Goal: Task Accomplishment & Management: Manage account settings

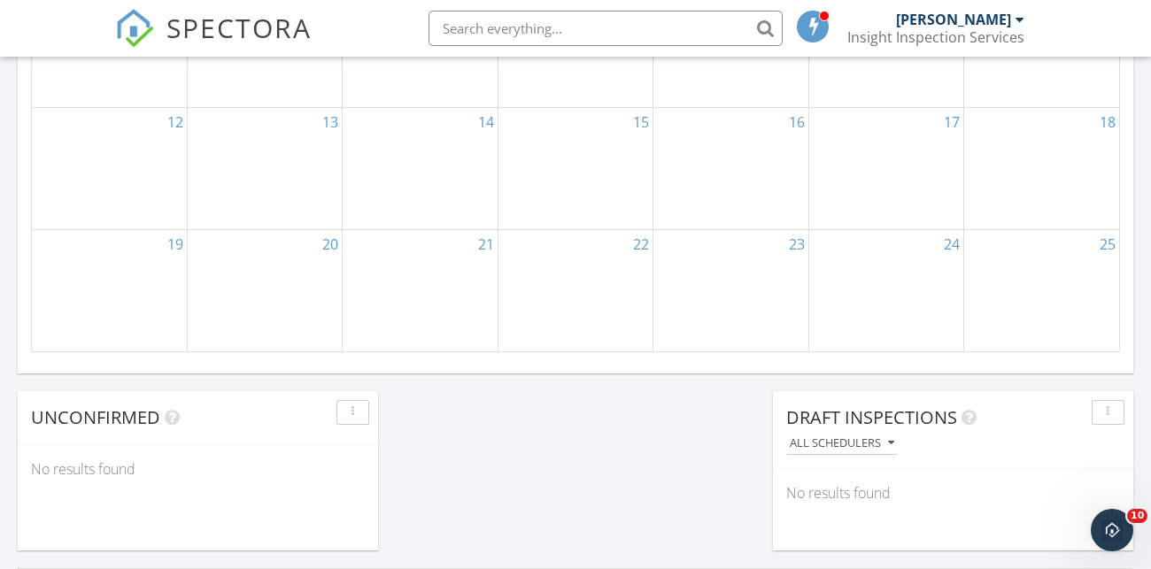
scroll to position [1291, 0]
click at [1110, 522] on icon "Open Intercom Messenger" at bounding box center [1109, 527] width 12 height 14
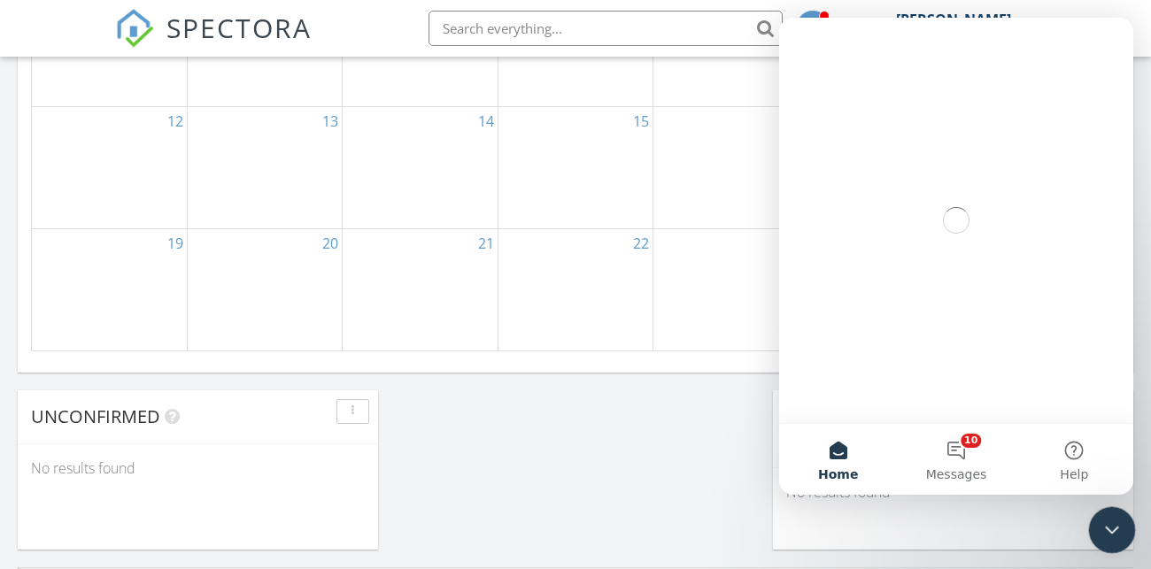
scroll to position [0, 0]
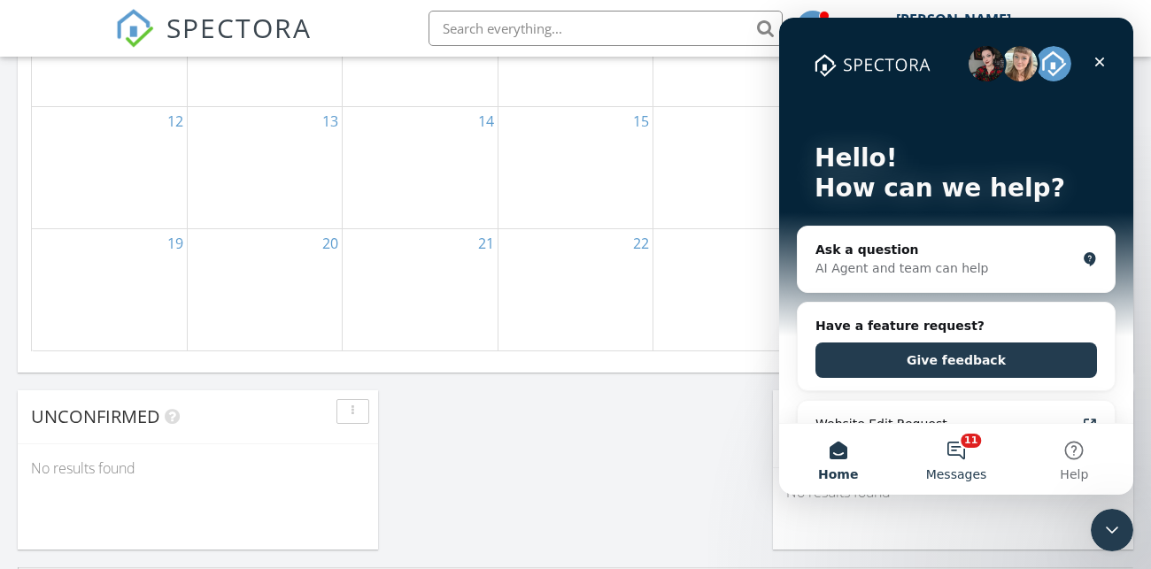
click at [967, 457] on button "11 Messages" at bounding box center [956, 459] width 118 height 71
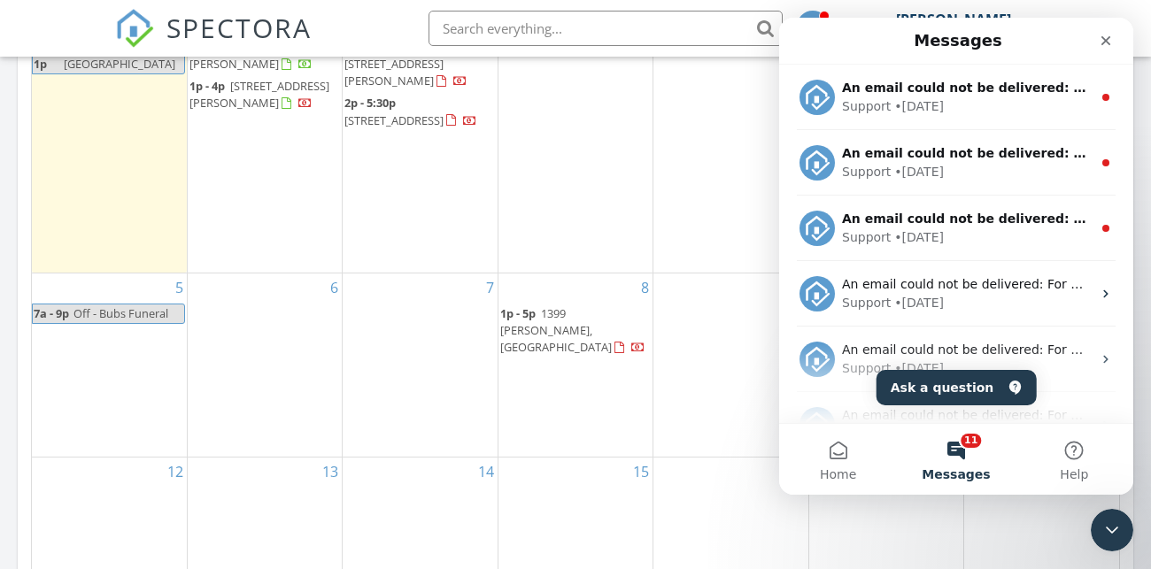
scroll to position [938, 0]
click at [1106, 37] on icon "Close" at bounding box center [1105, 41] width 14 height 14
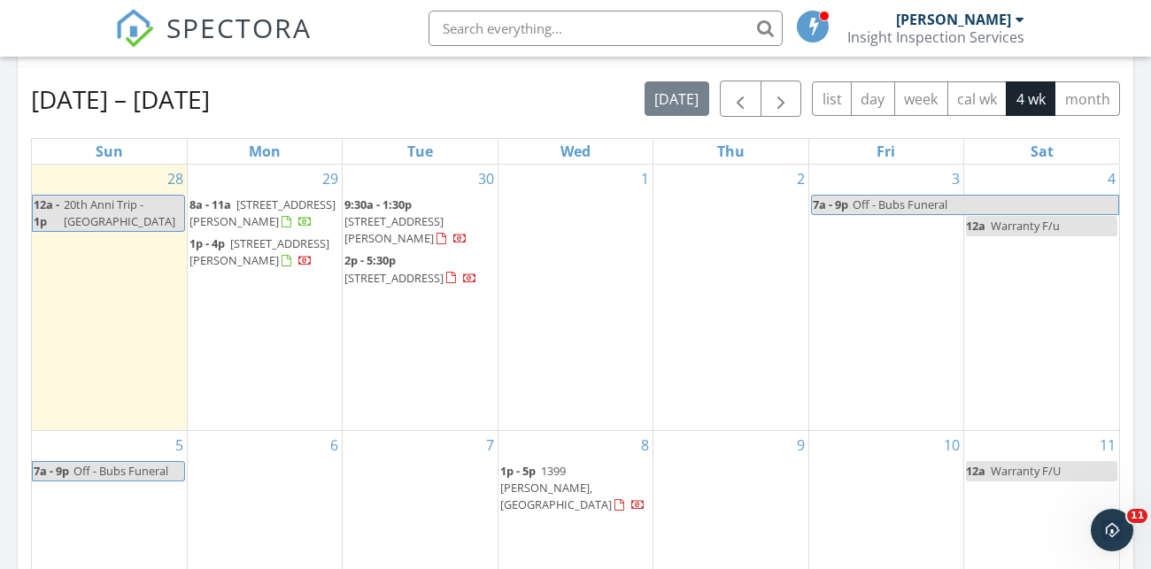
scroll to position [782, 0]
click at [289, 204] on span "[STREET_ADDRESS][PERSON_NAME]" at bounding box center [262, 214] width 146 height 33
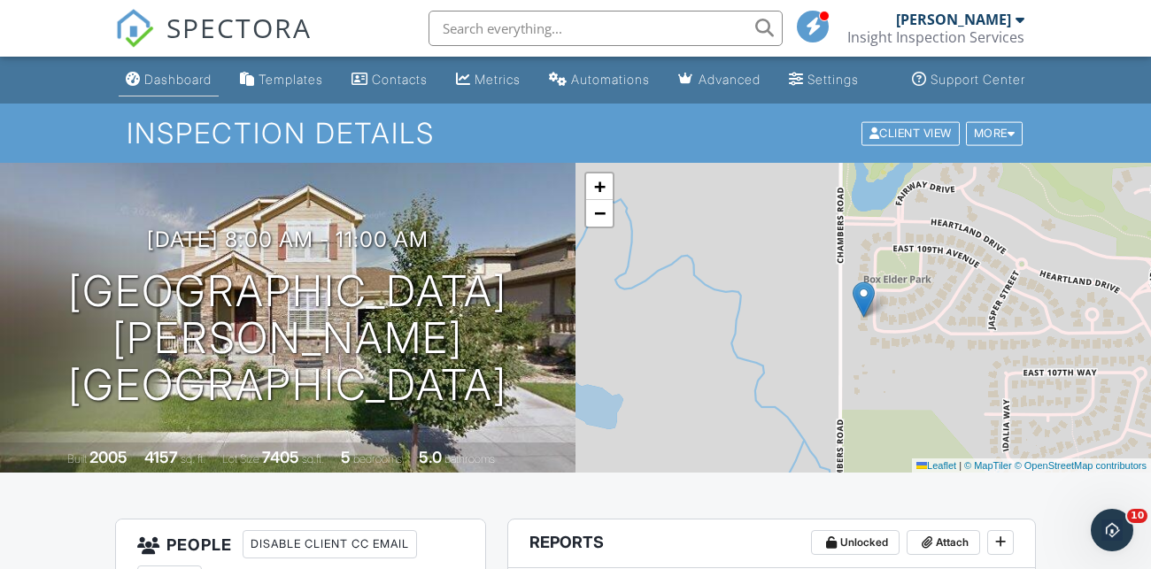
click at [168, 87] on div "Dashboard" at bounding box center [177, 79] width 67 height 15
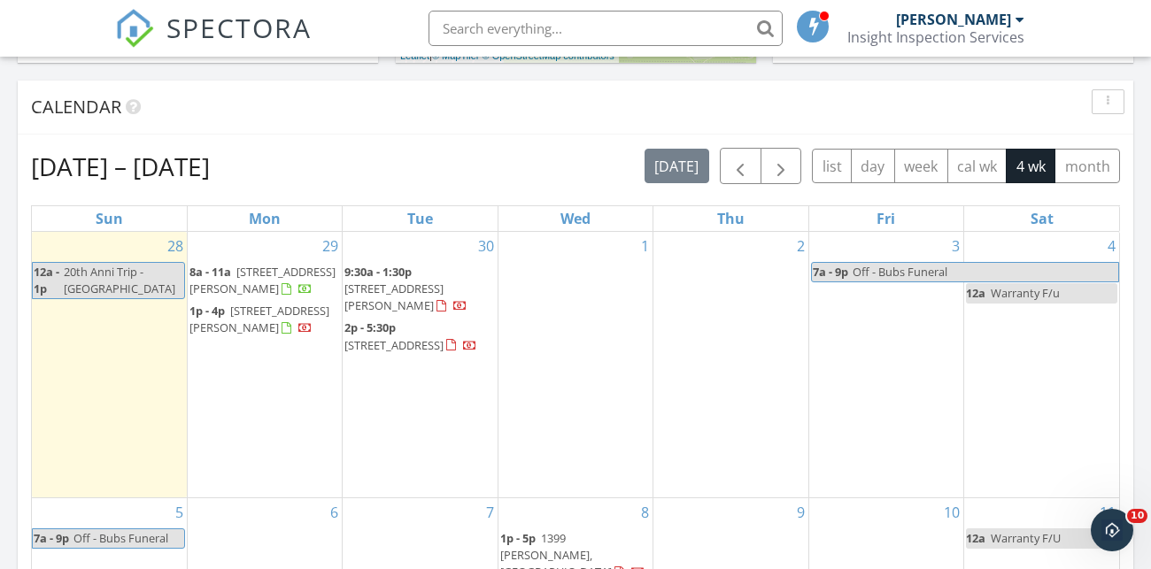
scroll to position [723, 0]
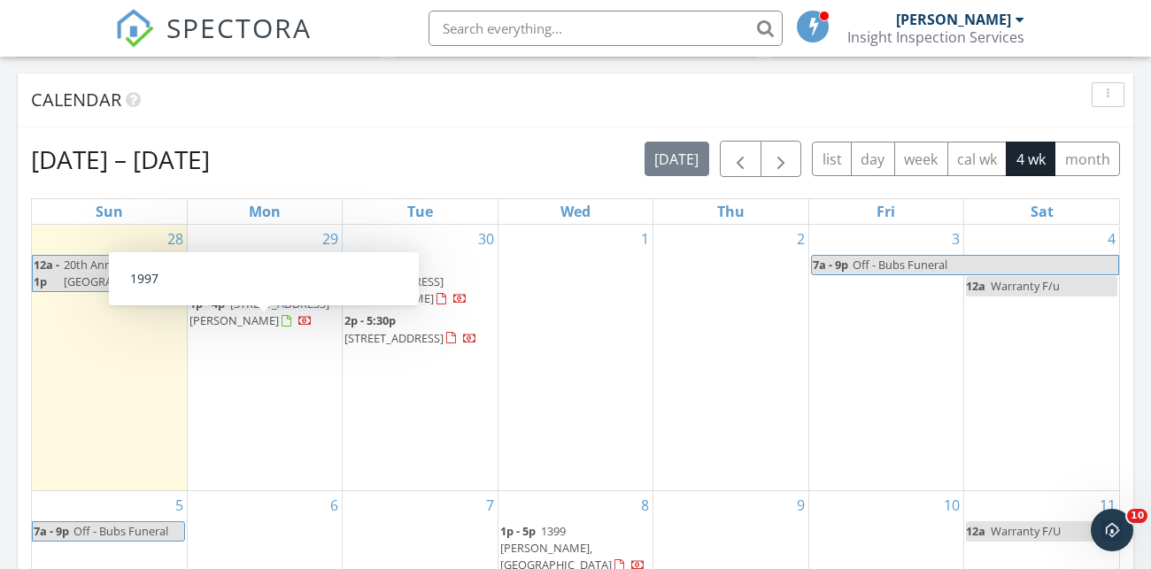
click at [220, 309] on span "1p - 4p" at bounding box center [206, 304] width 35 height 16
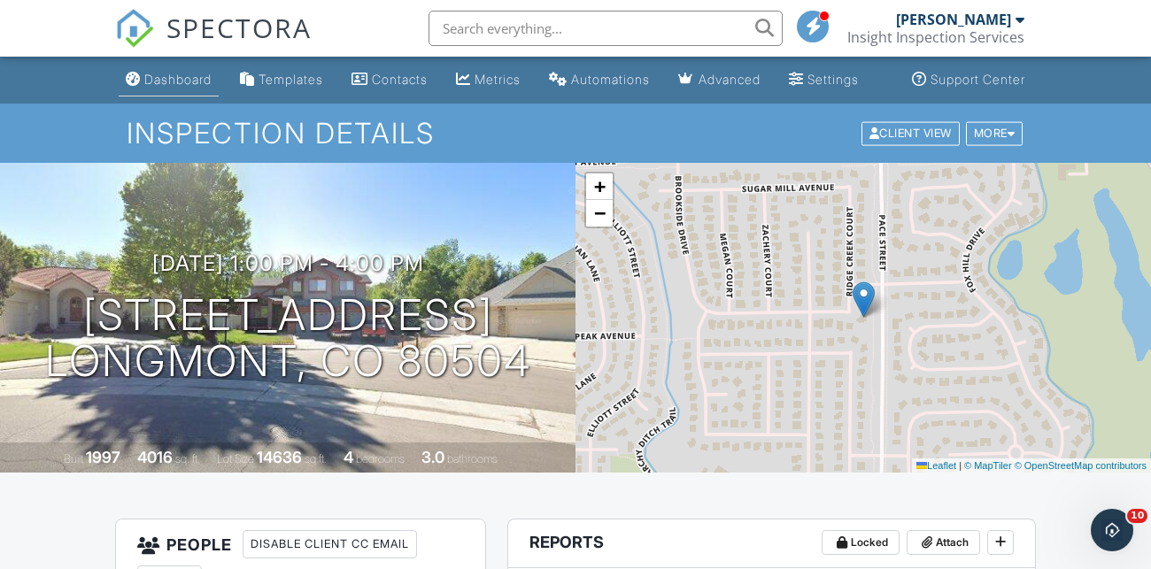
click at [158, 87] on div "Dashboard" at bounding box center [177, 79] width 67 height 15
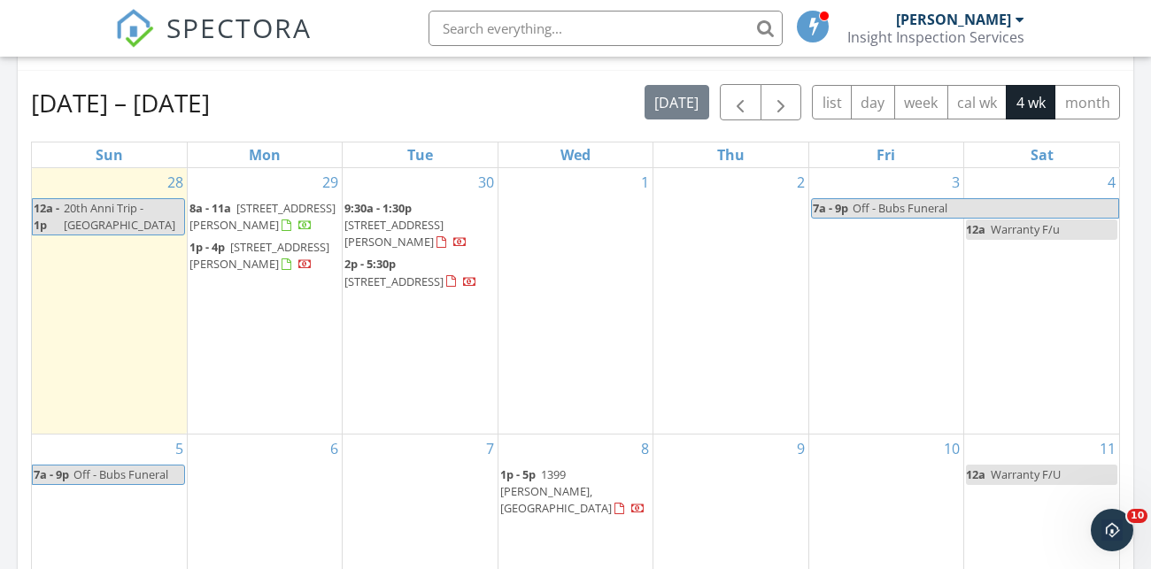
scroll to position [787, 0]
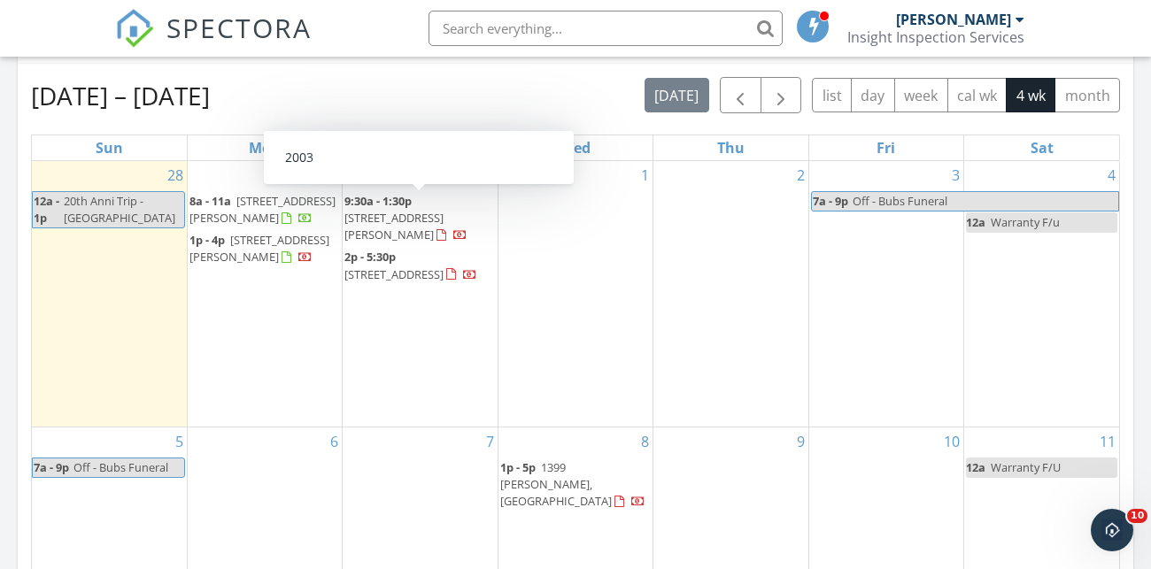
click at [397, 210] on span "[STREET_ADDRESS][PERSON_NAME]" at bounding box center [393, 226] width 99 height 33
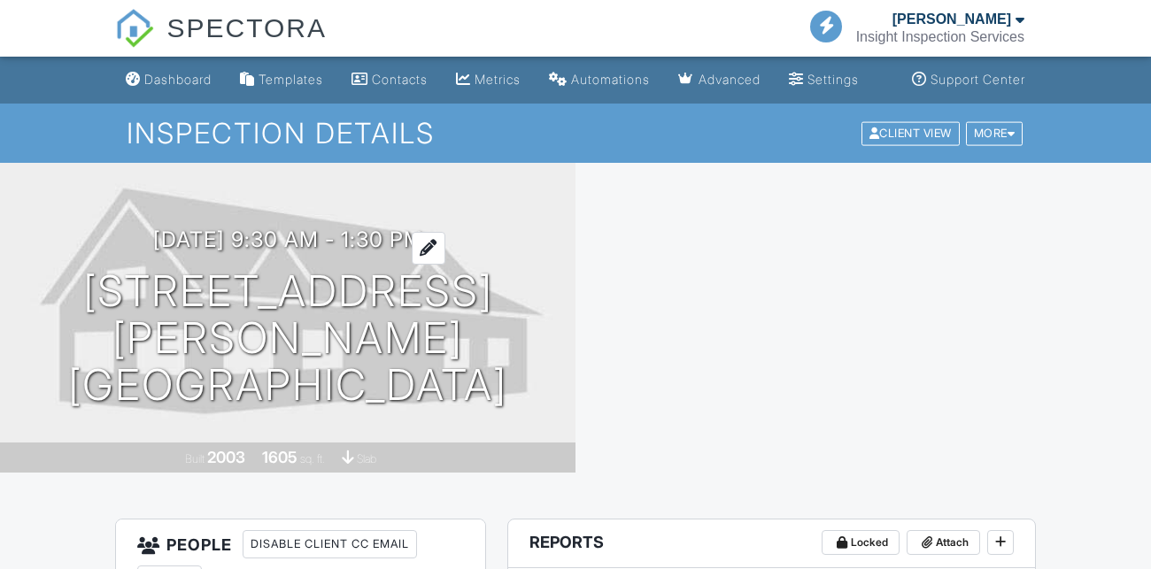
scroll to position [89, 0]
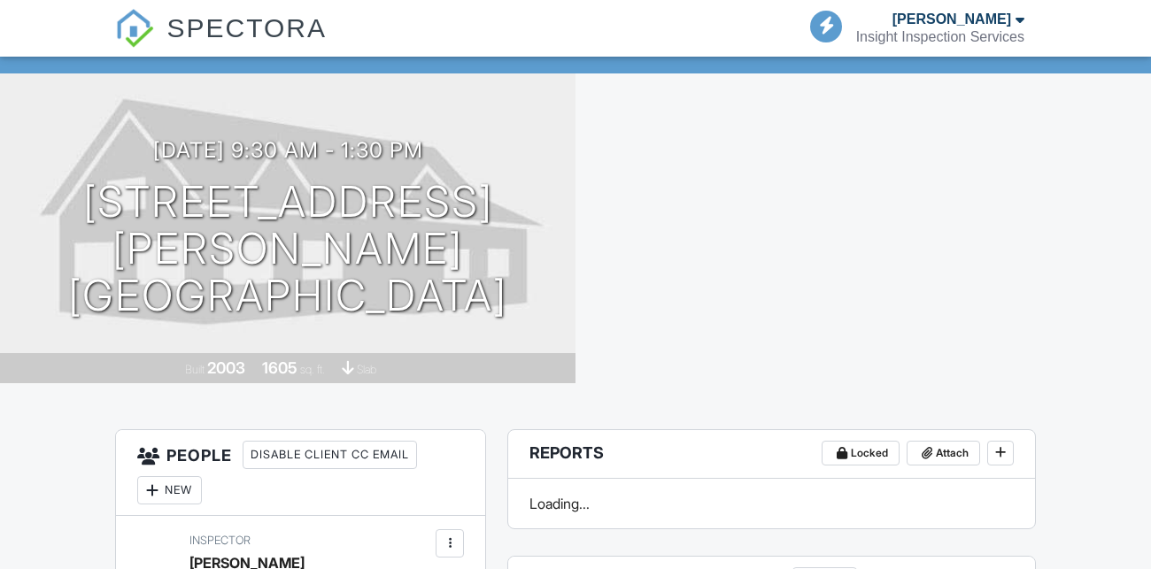
click at [0, 0] on div at bounding box center [0, 0] width 0 height 0
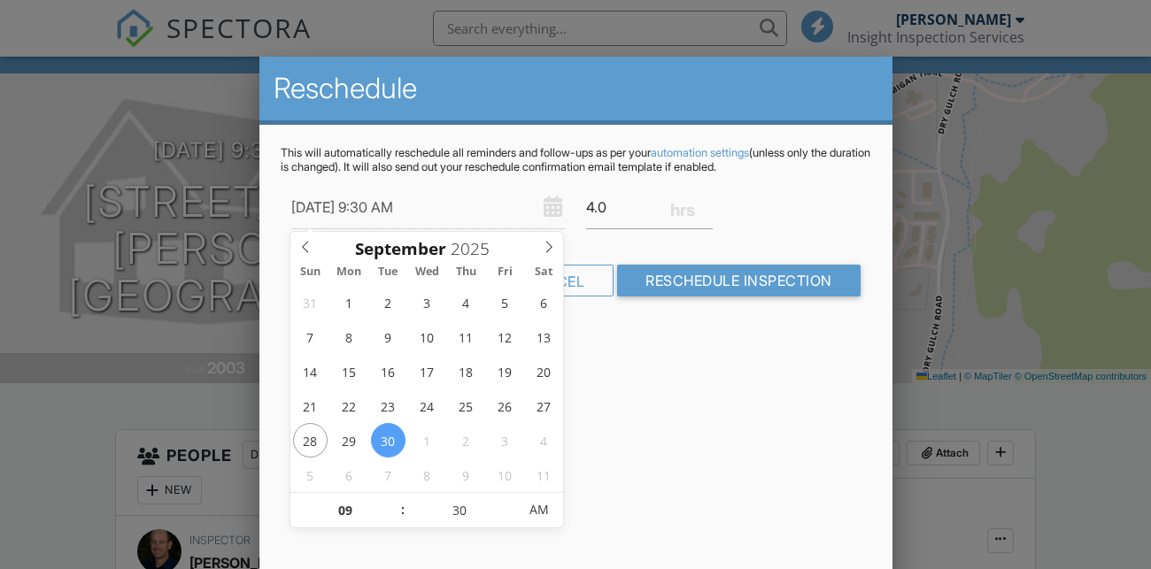
scroll to position [0, 0]
click at [535, 198] on div "09/30/2025 9:30 AM 4.0" at bounding box center [576, 207] width 590 height 43
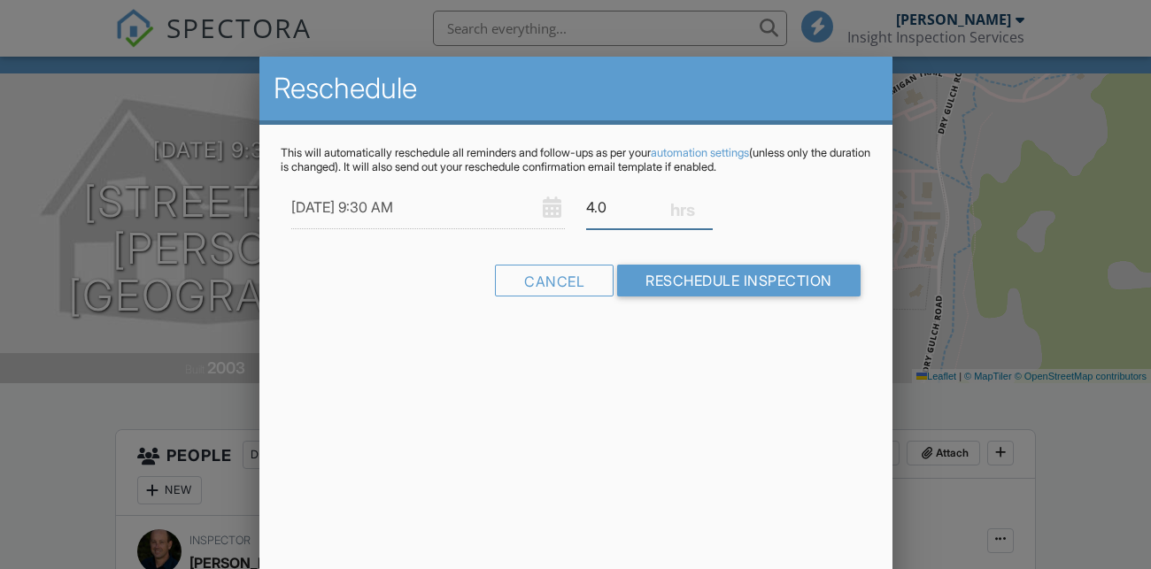
click at [621, 209] on input "4.0" at bounding box center [649, 207] width 127 height 43
type input "4"
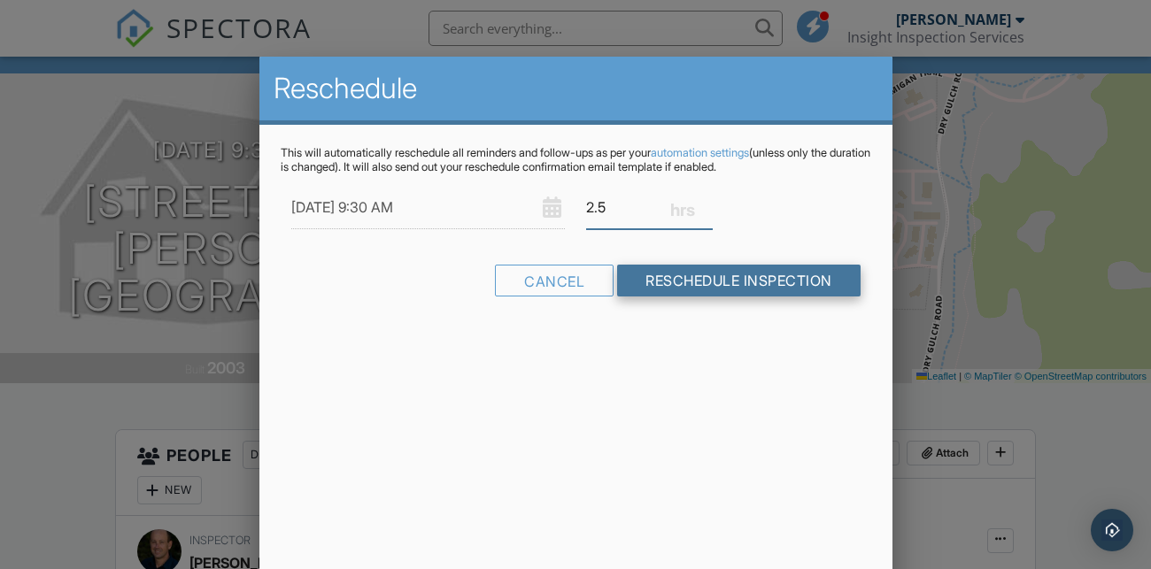
type input "2.5"
click at [782, 277] on input "Reschedule Inspection" at bounding box center [738, 281] width 243 height 32
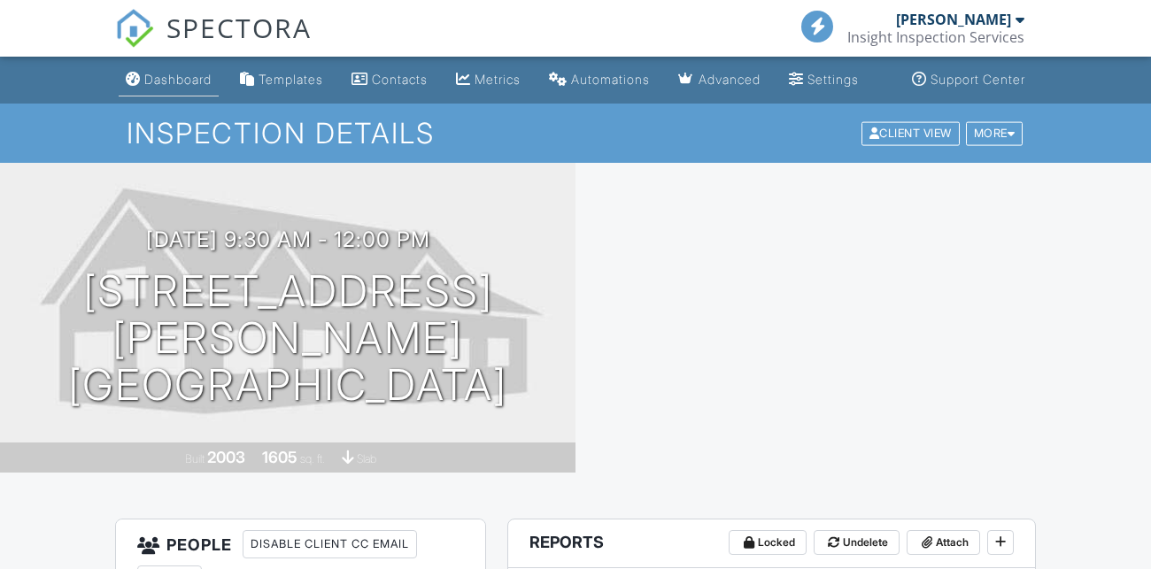
click at [157, 87] on div "Dashboard" at bounding box center [177, 79] width 67 height 15
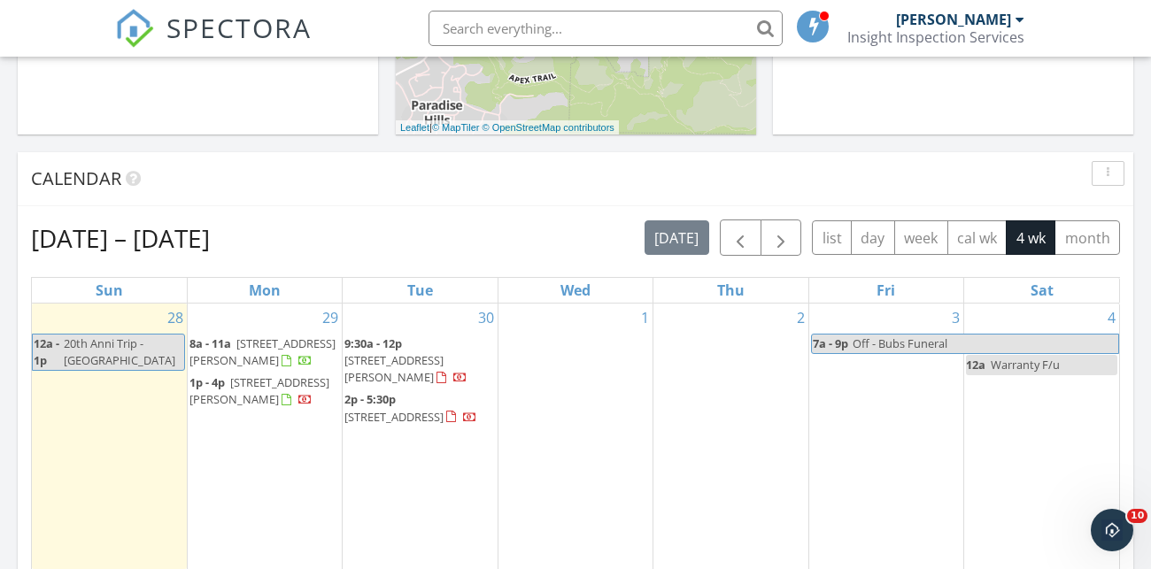
scroll to position [660, 0]
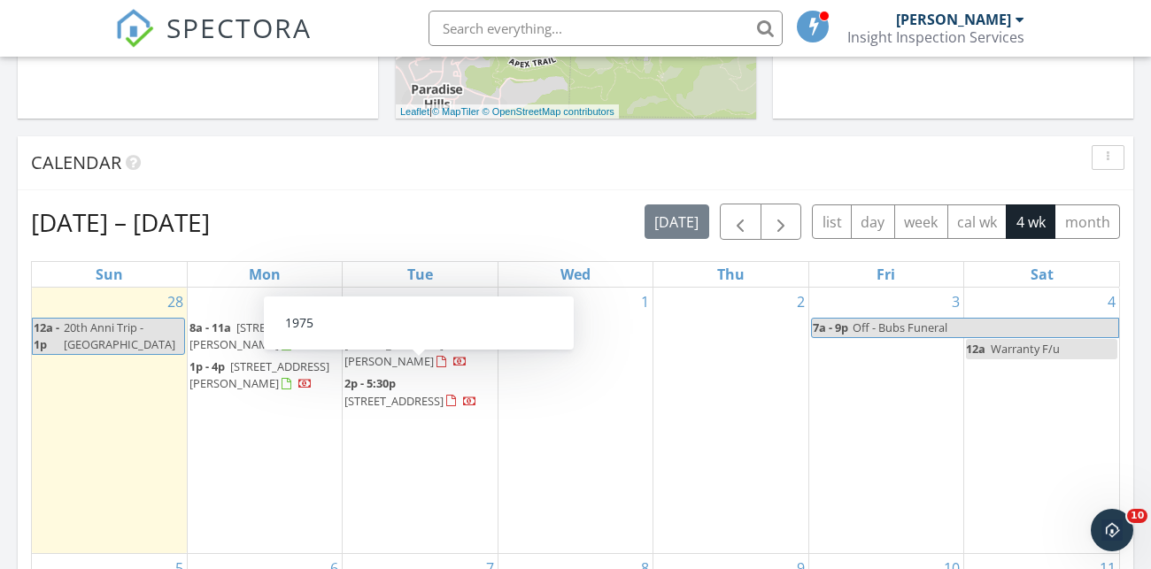
click at [411, 393] on span "[STREET_ADDRESS]" at bounding box center [393, 401] width 99 height 16
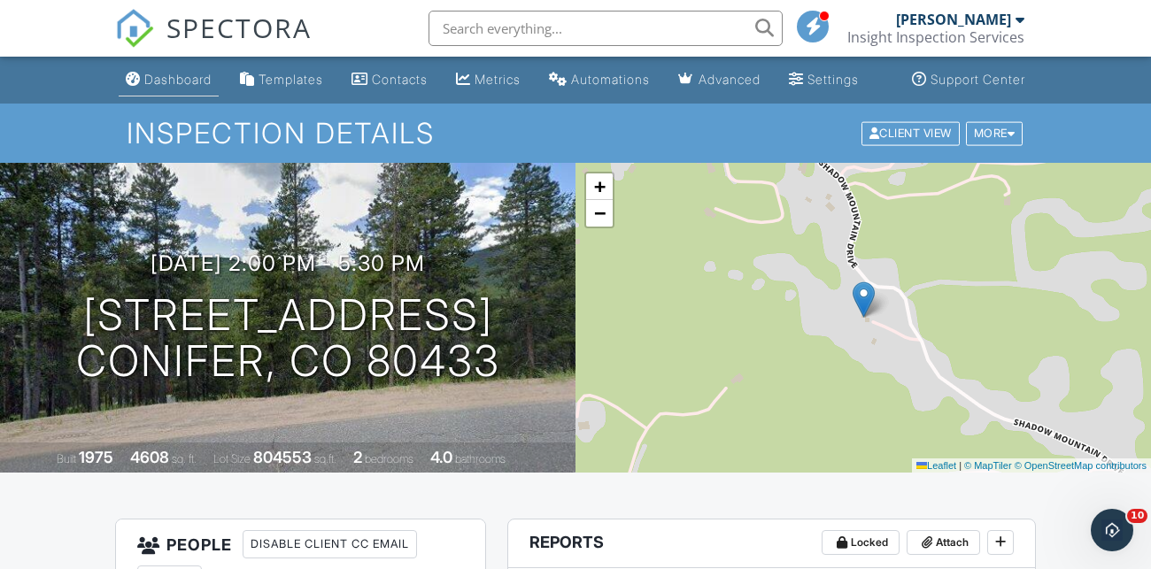
click at [151, 87] on div "Dashboard" at bounding box center [177, 79] width 67 height 15
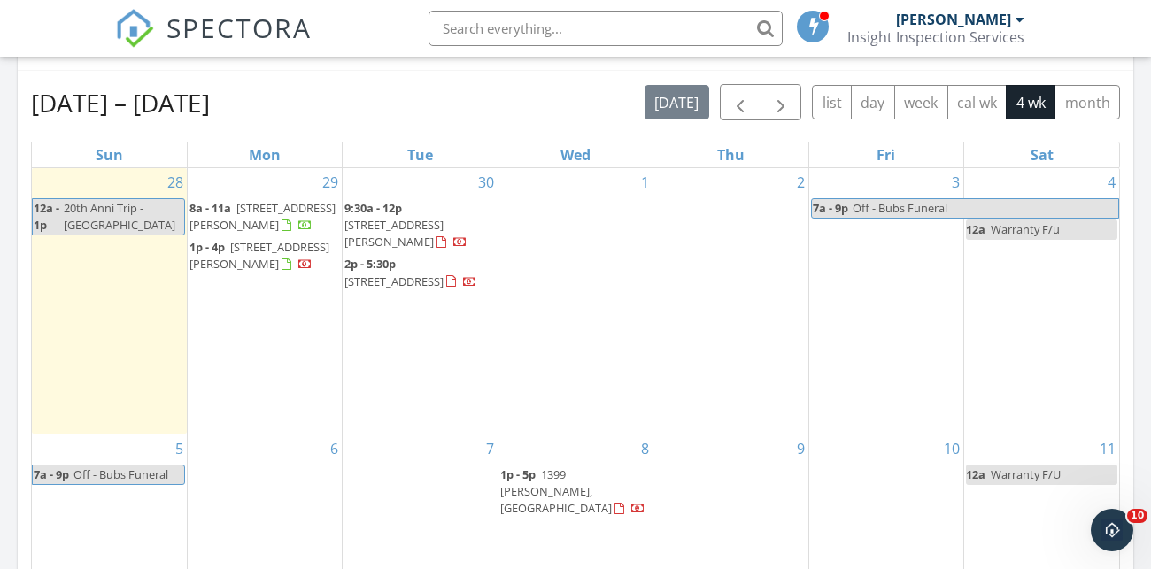
scroll to position [787, 0]
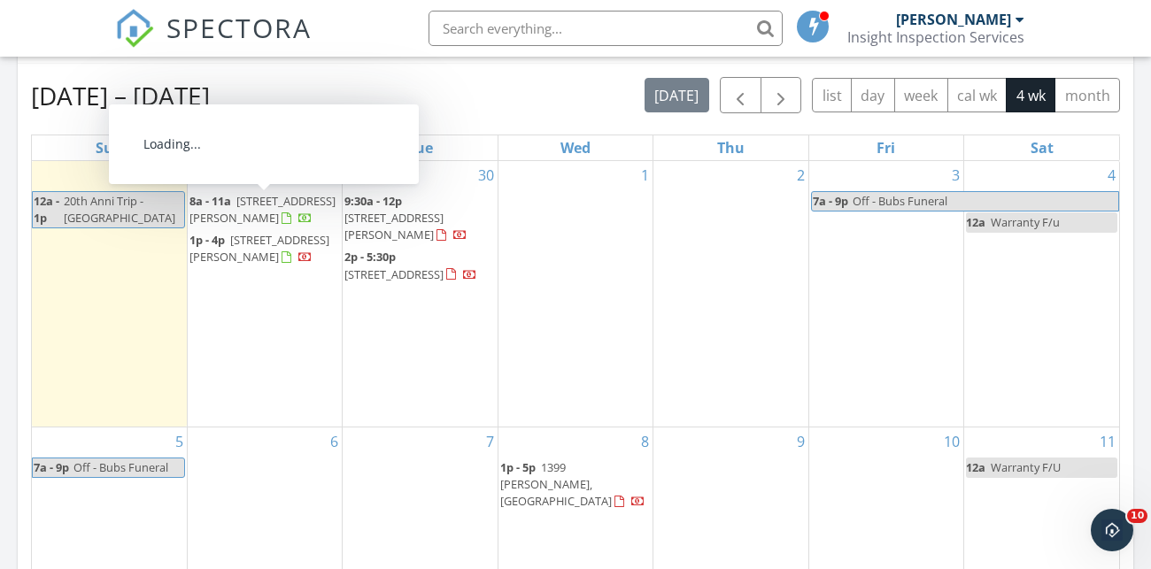
click at [300, 193] on span "[STREET_ADDRESS][PERSON_NAME]" at bounding box center [262, 209] width 146 height 33
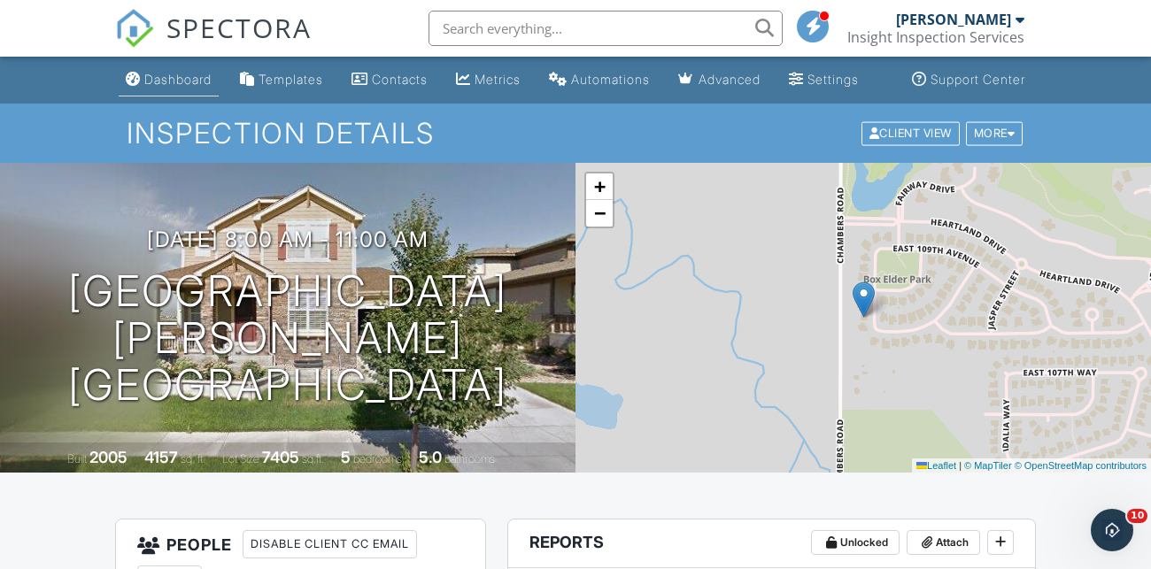
click at [161, 87] on div "Dashboard" at bounding box center [177, 79] width 67 height 15
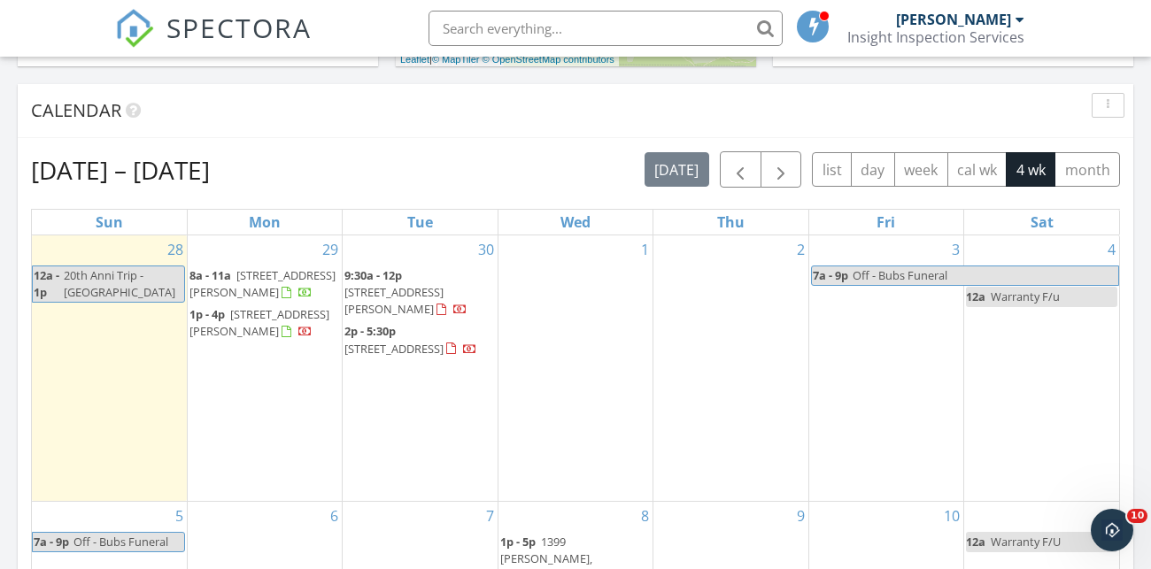
scroll to position [714, 0]
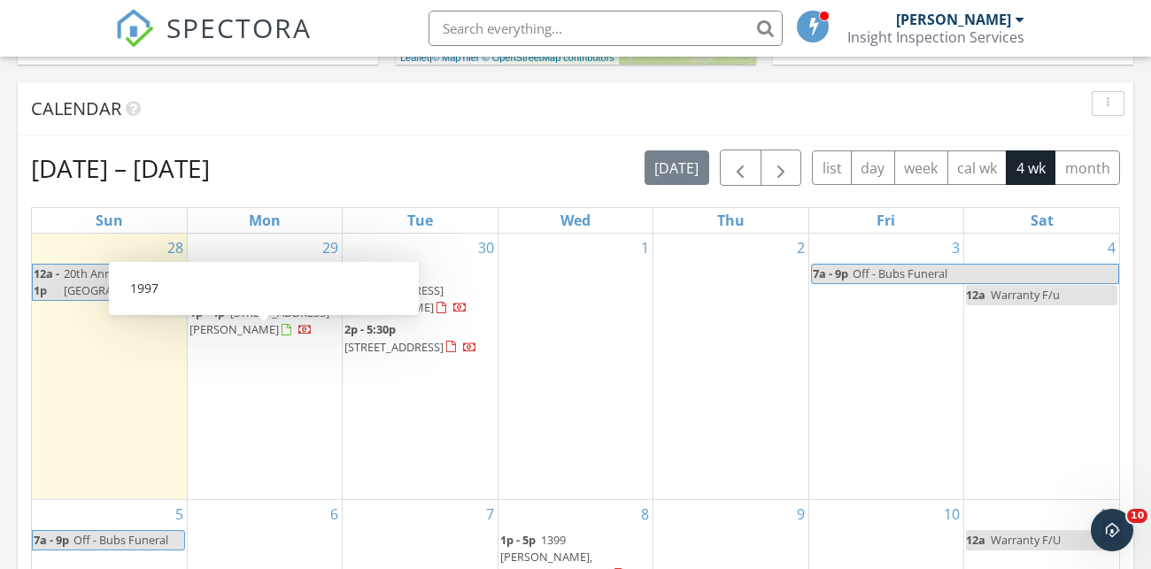
click at [281, 319] on span "1p - 4p 575 Brookside Dr , Longmont 80504" at bounding box center [264, 321] width 150 height 35
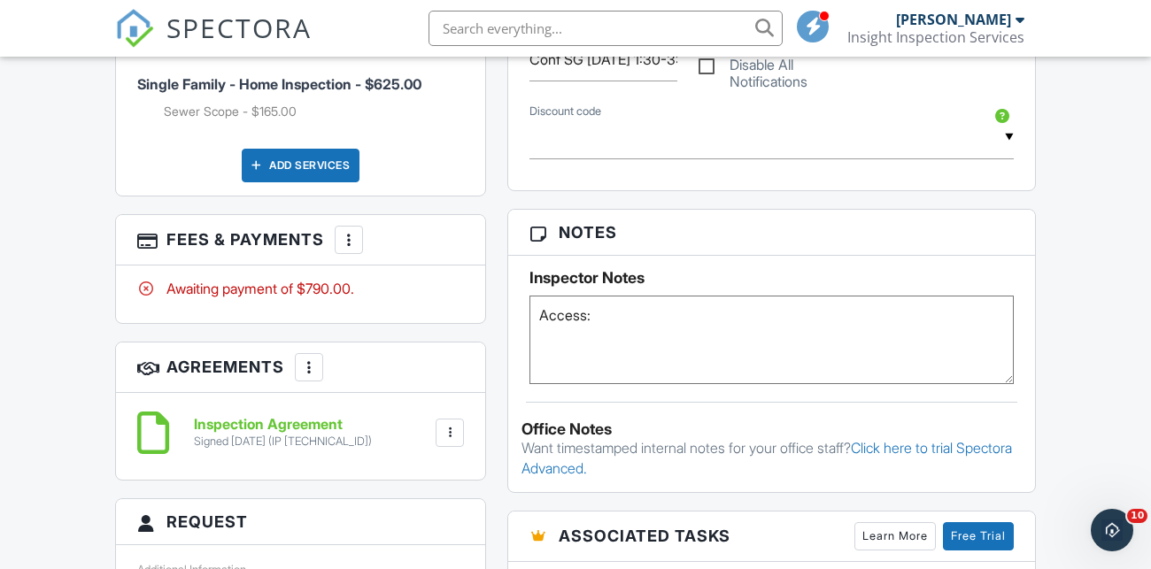
scroll to position [1223, 0]
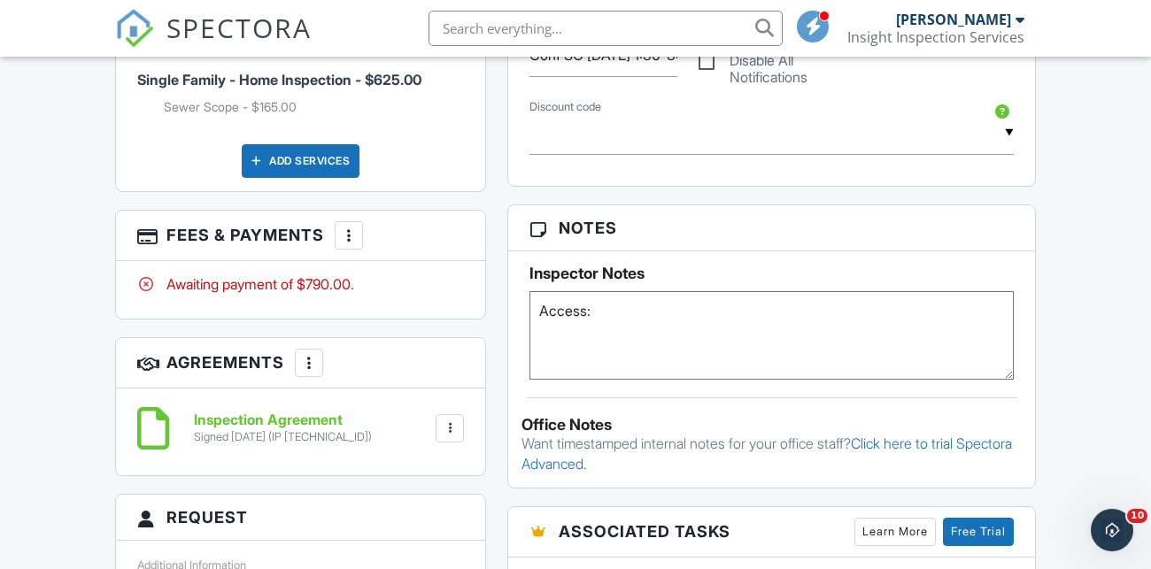
click at [667, 335] on textarea "Access:" at bounding box center [771, 335] width 484 height 89
type textarea "Access: 4422"
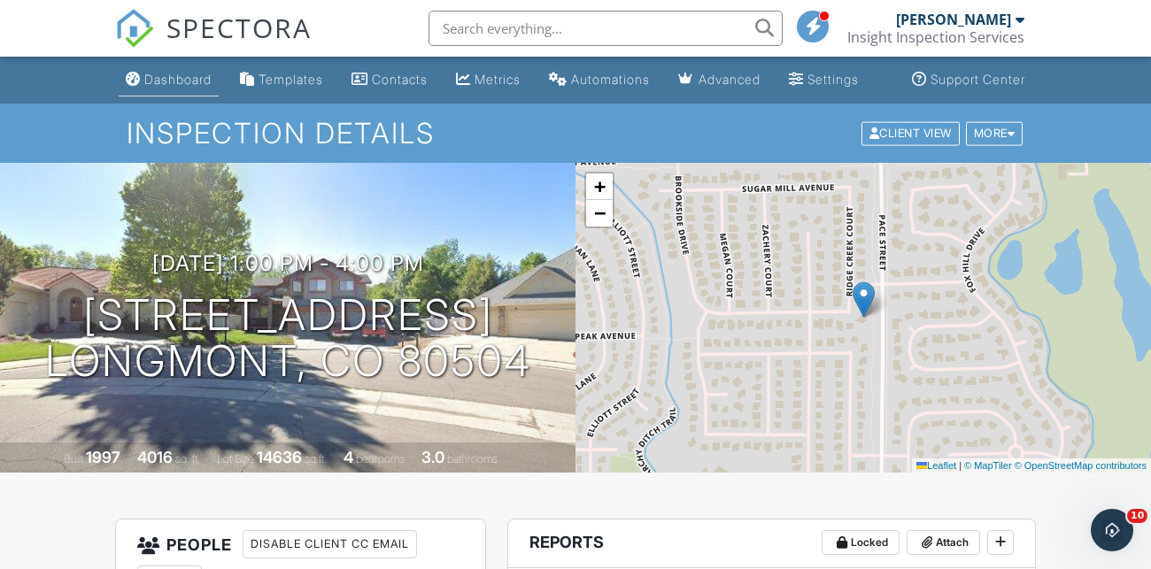
click at [157, 87] on div "Dashboard" at bounding box center [177, 79] width 67 height 15
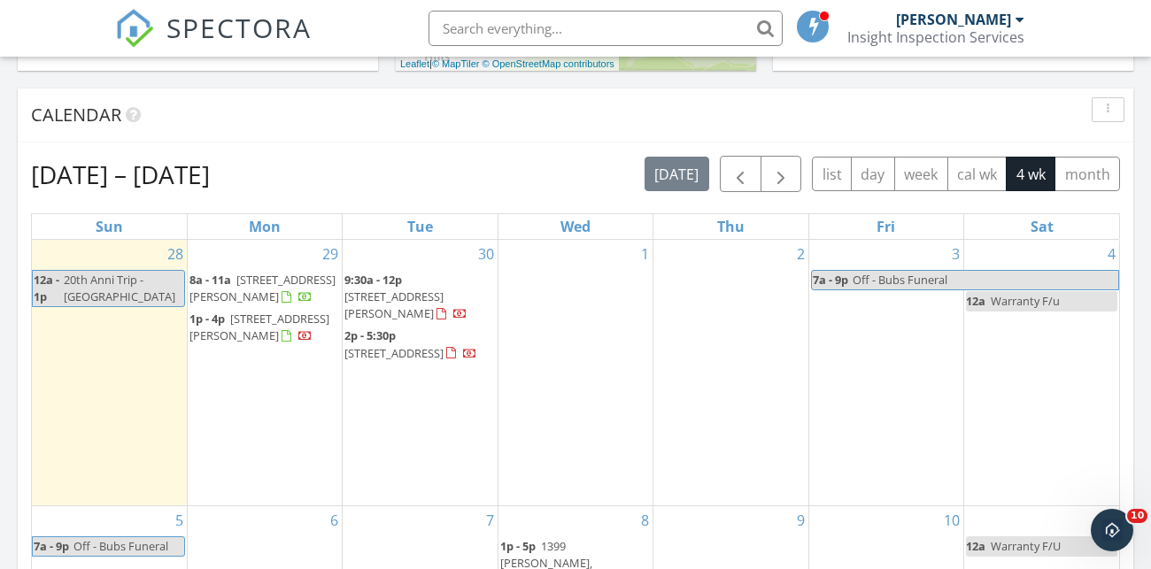
scroll to position [715, 0]
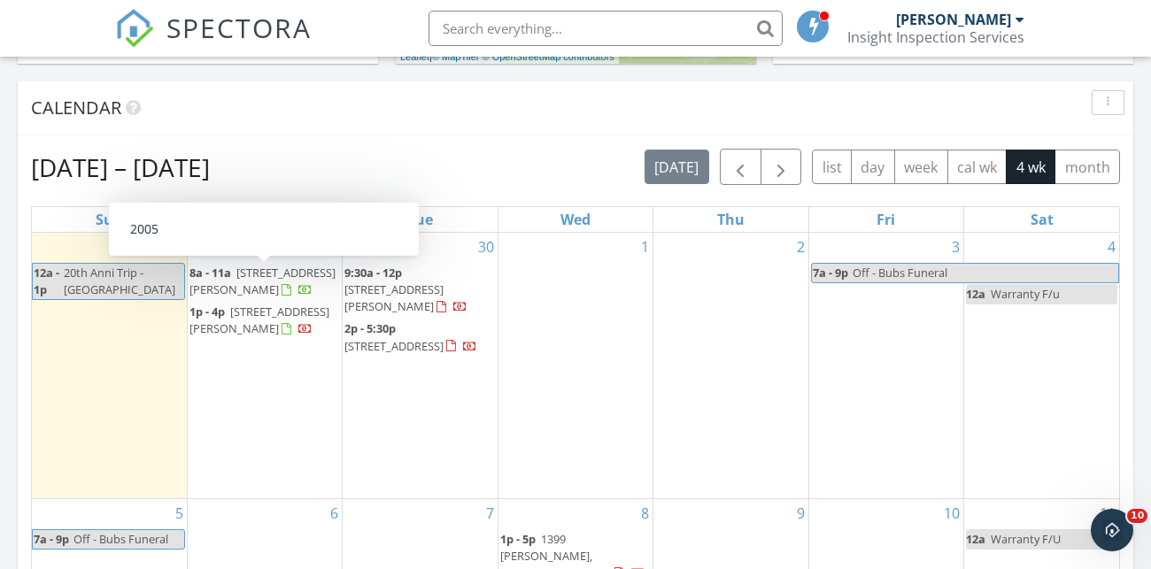
click at [299, 265] on span "[STREET_ADDRESS][PERSON_NAME]" at bounding box center [262, 281] width 146 height 33
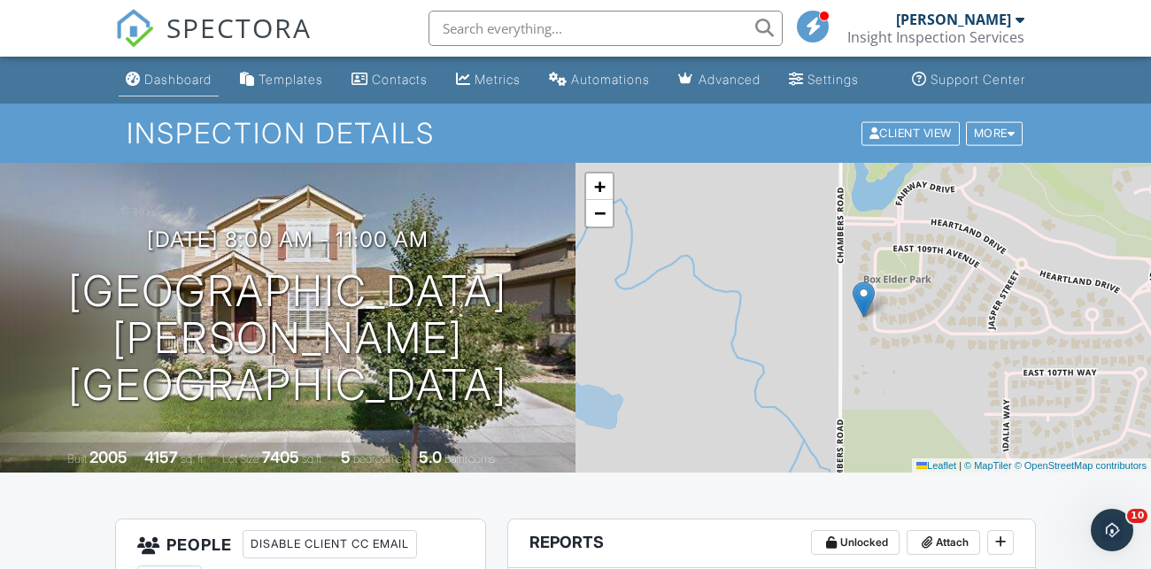
click at [157, 87] on div "Dashboard" at bounding box center [177, 79] width 67 height 15
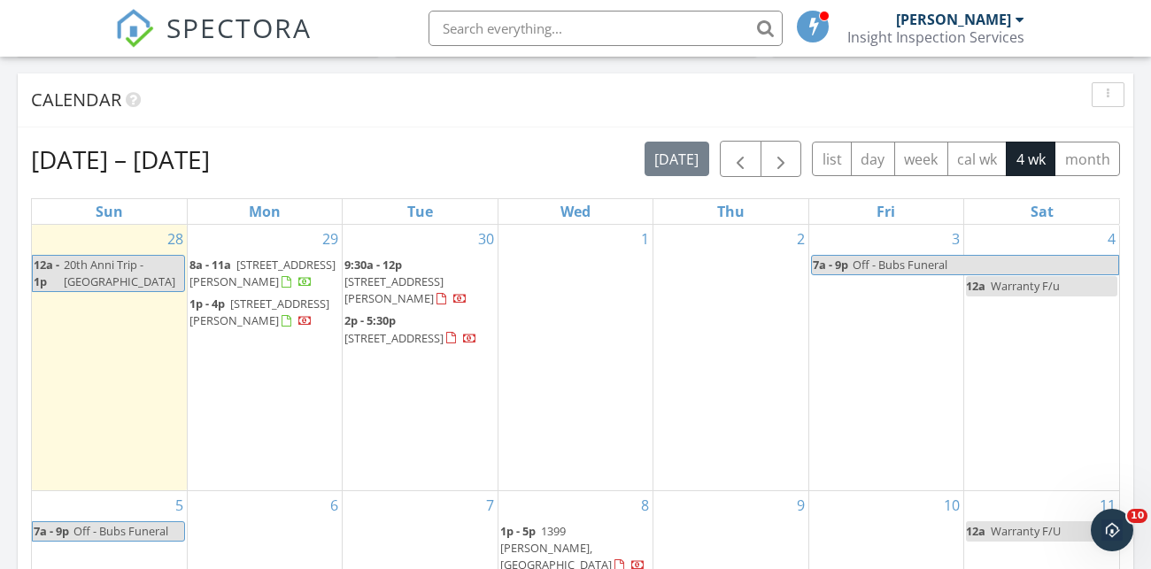
scroll to position [726, 0]
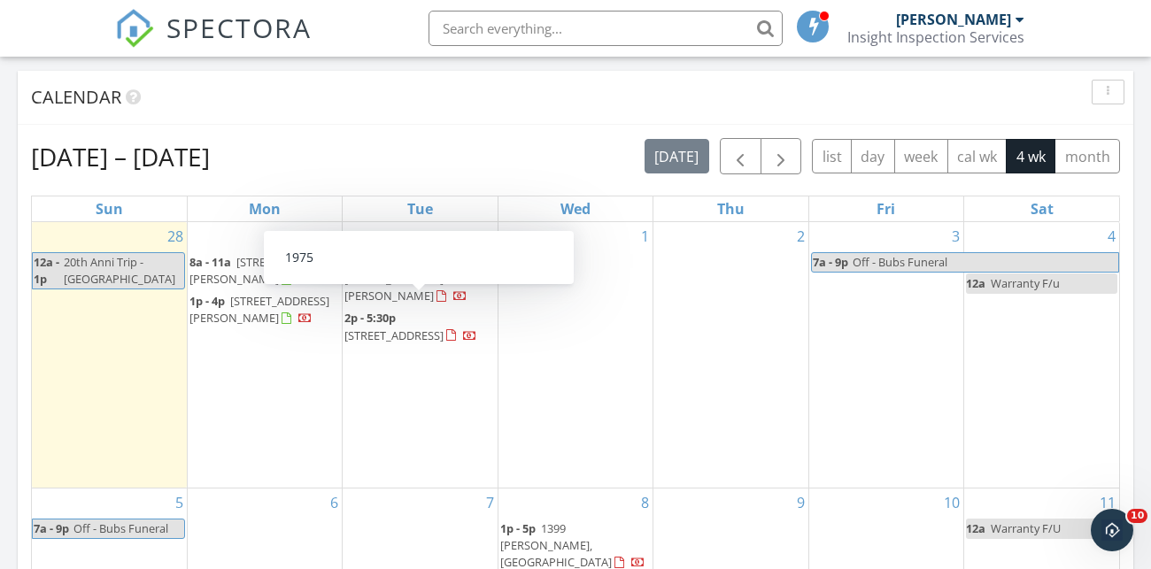
click at [439, 328] on span "[STREET_ADDRESS]" at bounding box center [393, 336] width 99 height 16
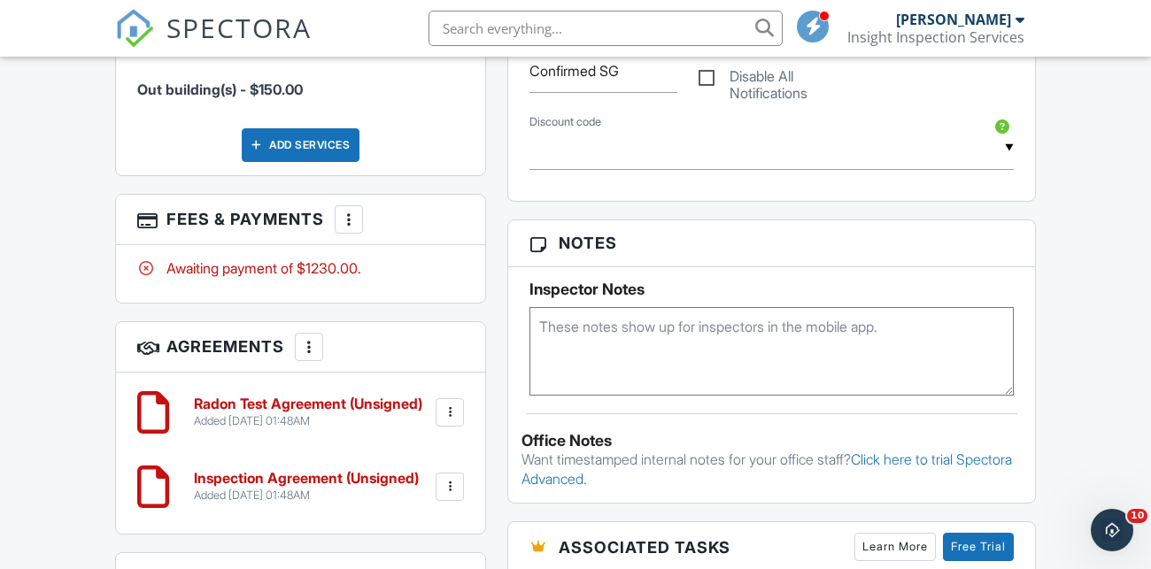
scroll to position [1348, 0]
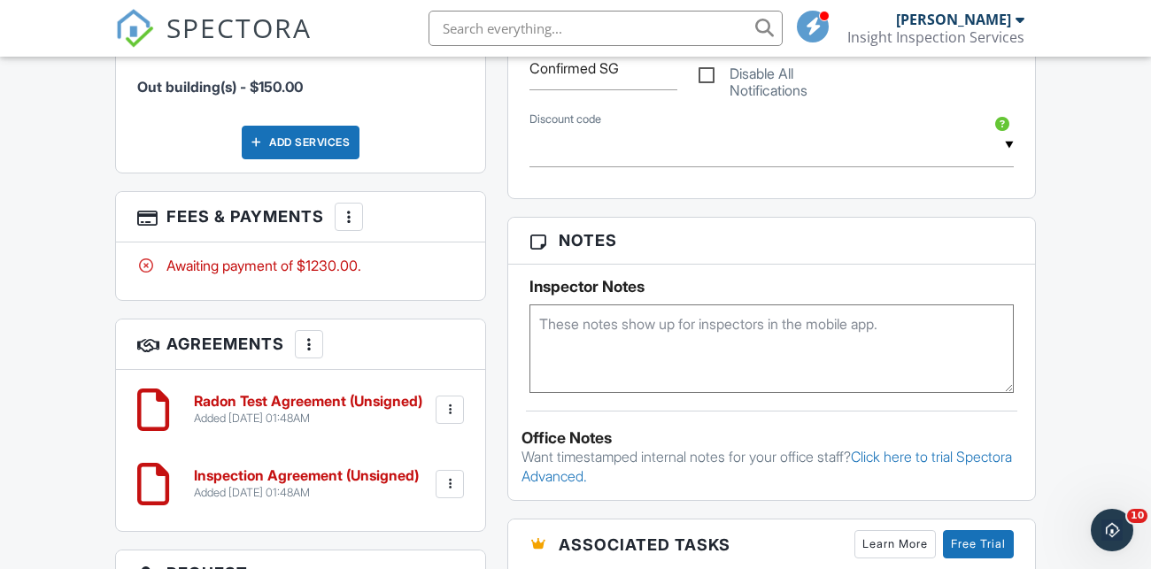
click at [747, 348] on textarea at bounding box center [771, 348] width 484 height 89
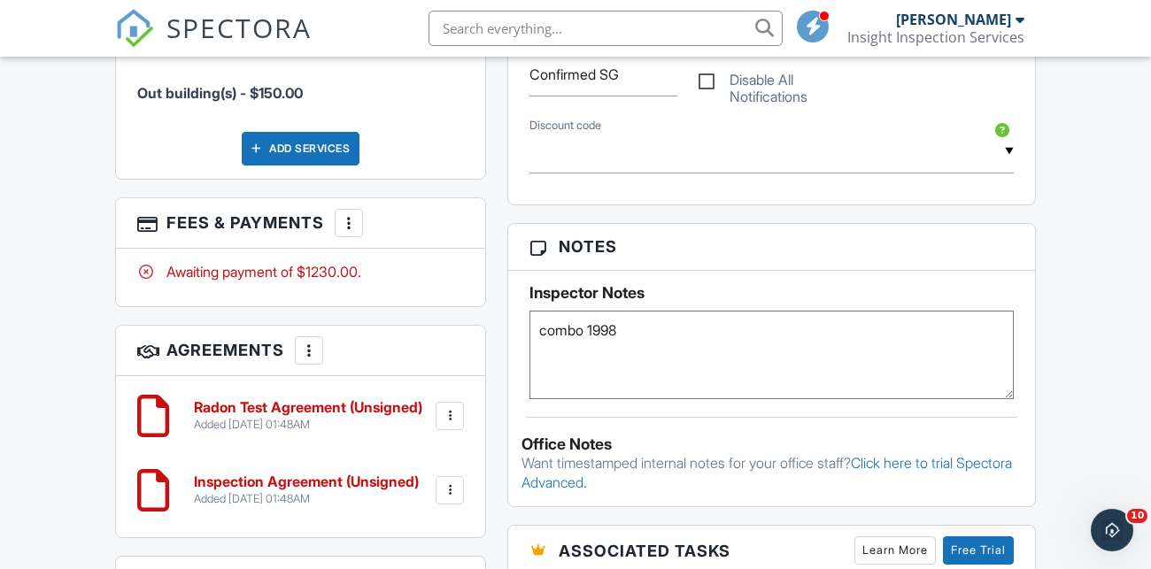
scroll to position [1342, 0]
click at [643, 351] on textarea "combo 1998" at bounding box center [771, 355] width 484 height 89
type textarea "combo 1998 Occupied home"
click at [1079, 293] on div "Dashboard Templates Contacts Metrics Automations Advanced Settings Support Cent…" at bounding box center [575, 270] width 1151 height 3111
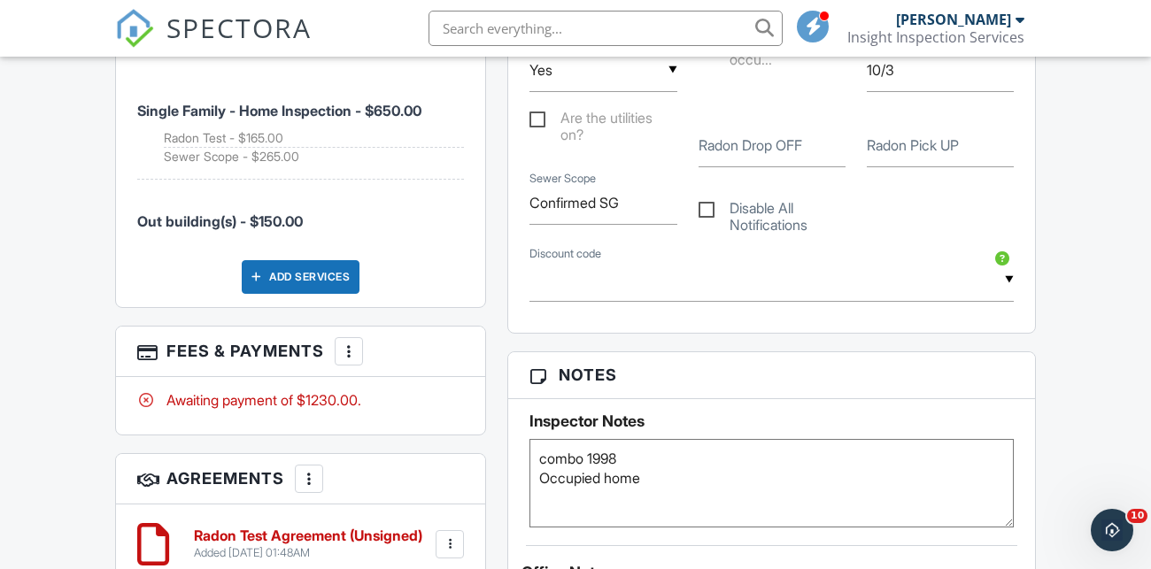
scroll to position [1203, 0]
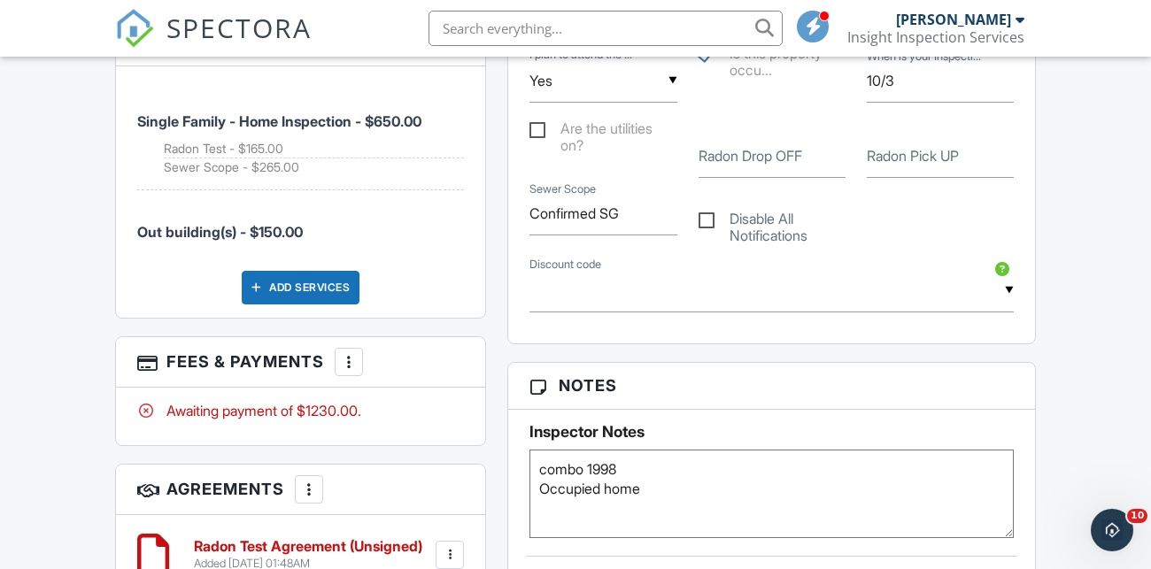
click at [913, 166] on label "Radon Pick UP" at bounding box center [913, 155] width 92 height 19
click at [913, 176] on input "Radon Pick UP" at bounding box center [940, 156] width 147 height 43
type input "Thurs 2-3pm"
click at [847, 508] on textarea "combo 1998 Occupied home" at bounding box center [771, 494] width 484 height 89
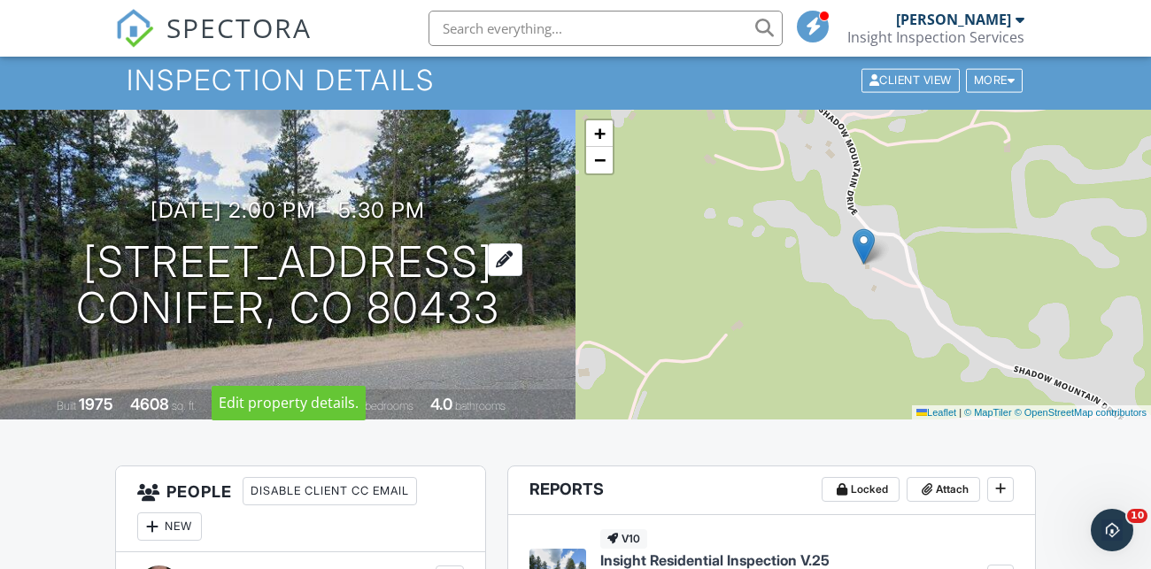
scroll to position [0, 0]
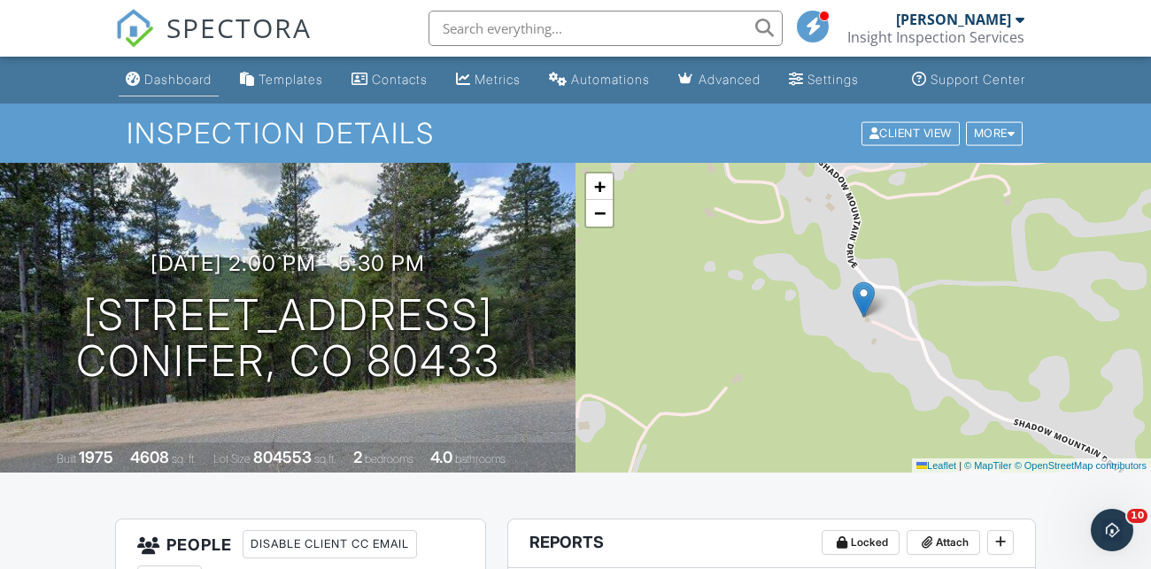
click at [160, 87] on div "Dashboard" at bounding box center [177, 79] width 67 height 15
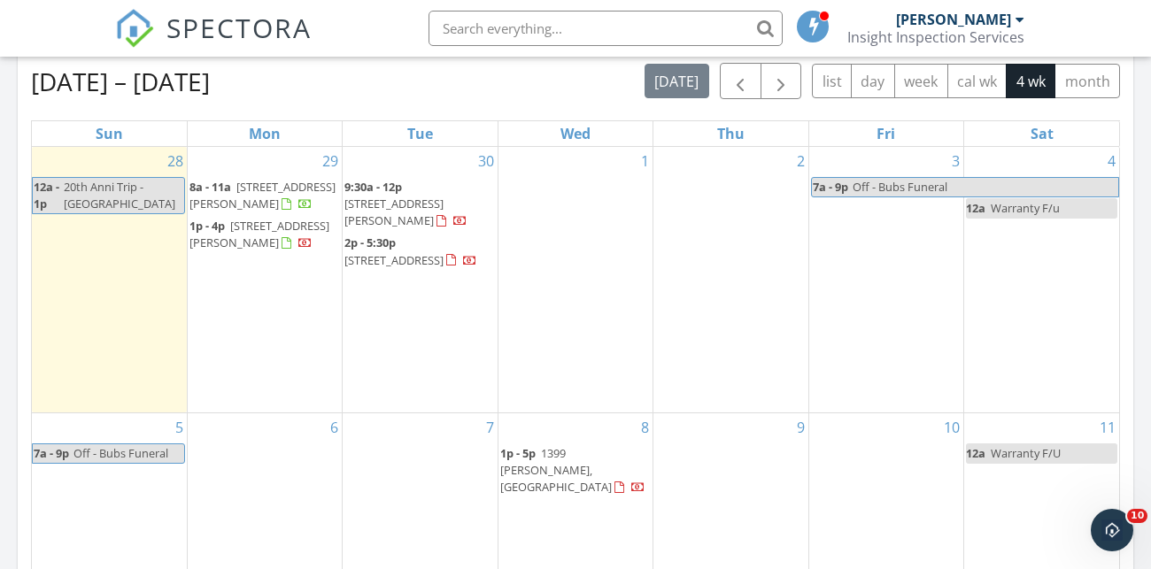
scroll to position [805, 0]
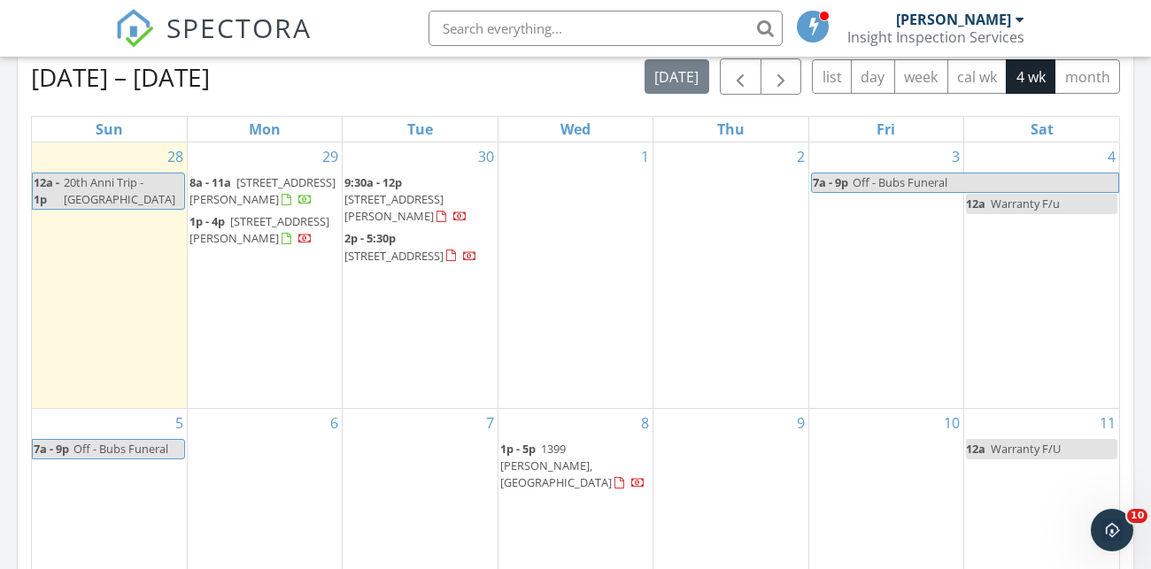
click at [686, 189] on div "2" at bounding box center [730, 276] width 154 height 266
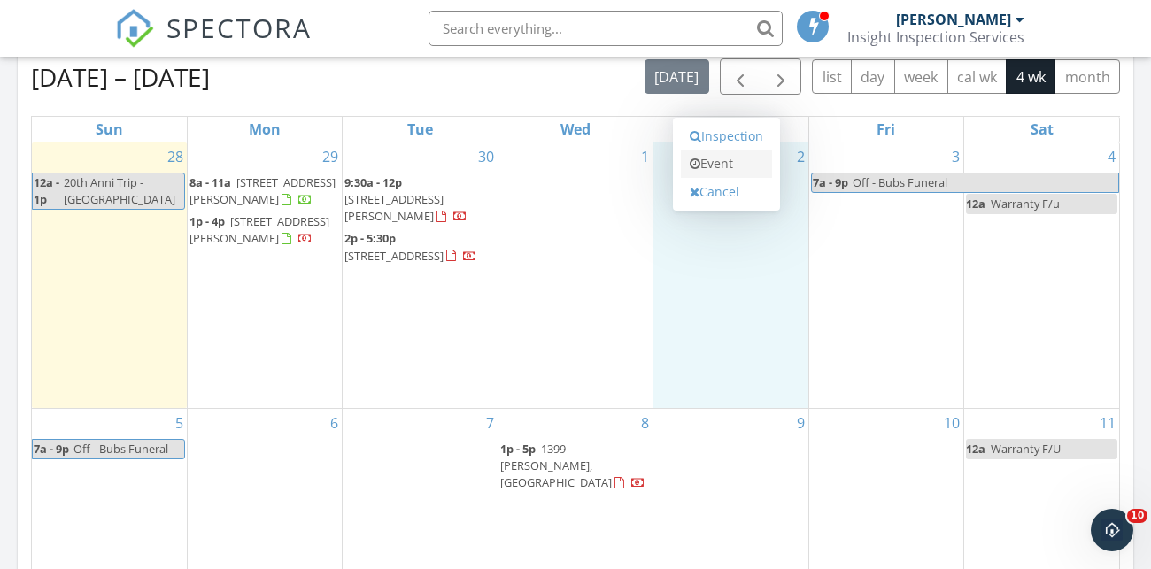
click at [707, 150] on link "Event" at bounding box center [726, 164] width 91 height 28
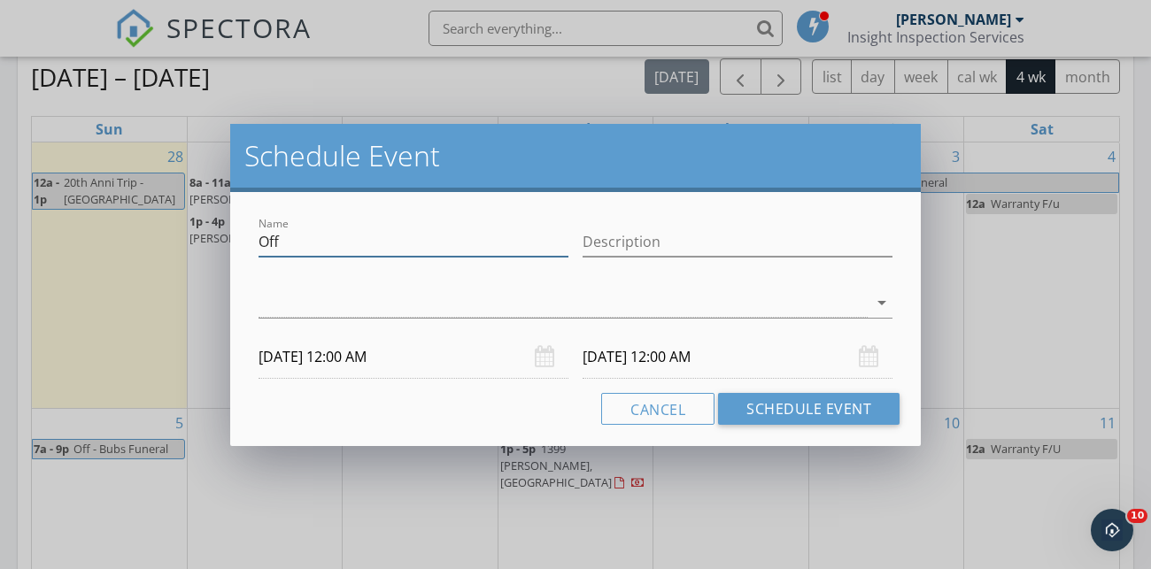
click at [496, 242] on input "Off" at bounding box center [413, 241] width 310 height 29
type input "O"
type input "r/p/u KCP Shadow Mtn 2-3pm"
click at [640, 248] on input "Description" at bounding box center [737, 241] width 310 height 29
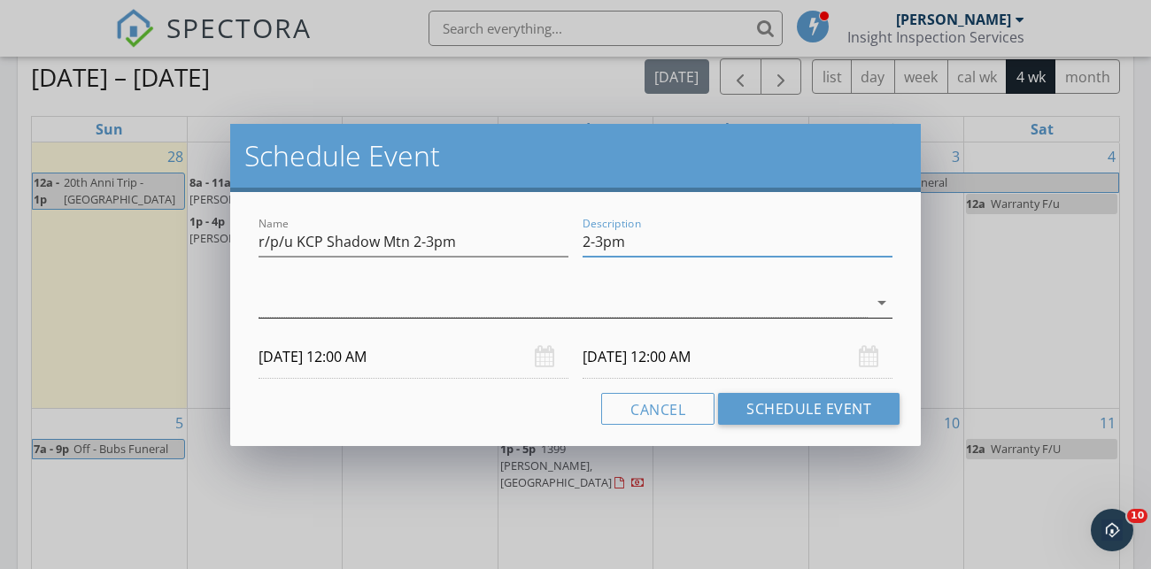
type input "2-3pm"
click at [574, 298] on div at bounding box center [562, 303] width 609 height 29
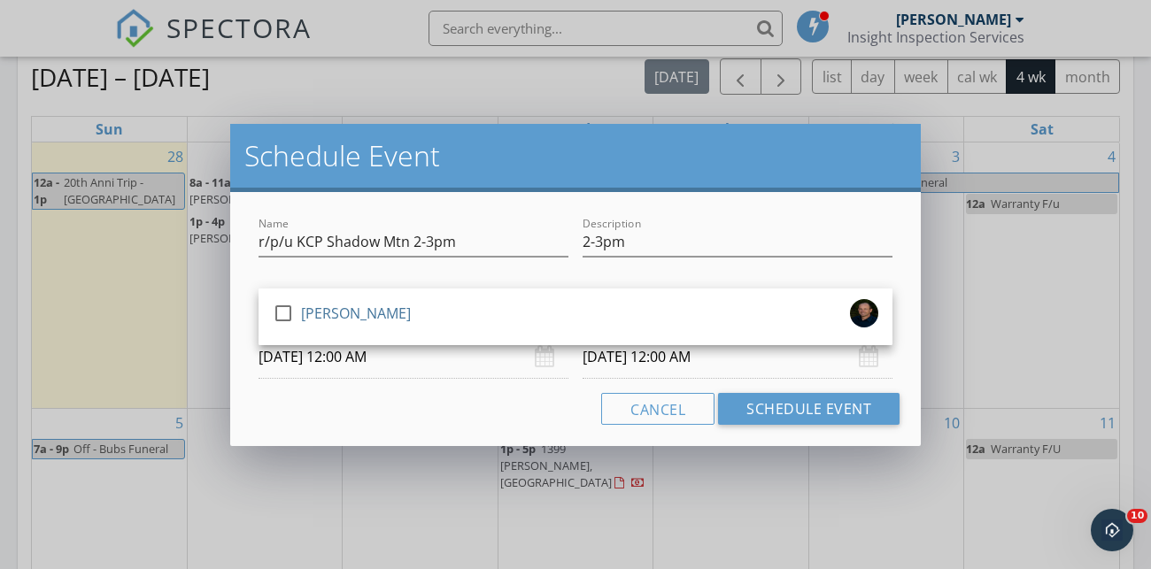
click at [574, 299] on div "check_box_outline_blank John Parnigoni" at bounding box center [575, 316] width 605 height 35
click at [630, 352] on input "10/03/2025 12:00 AM" at bounding box center [737, 356] width 310 height 43
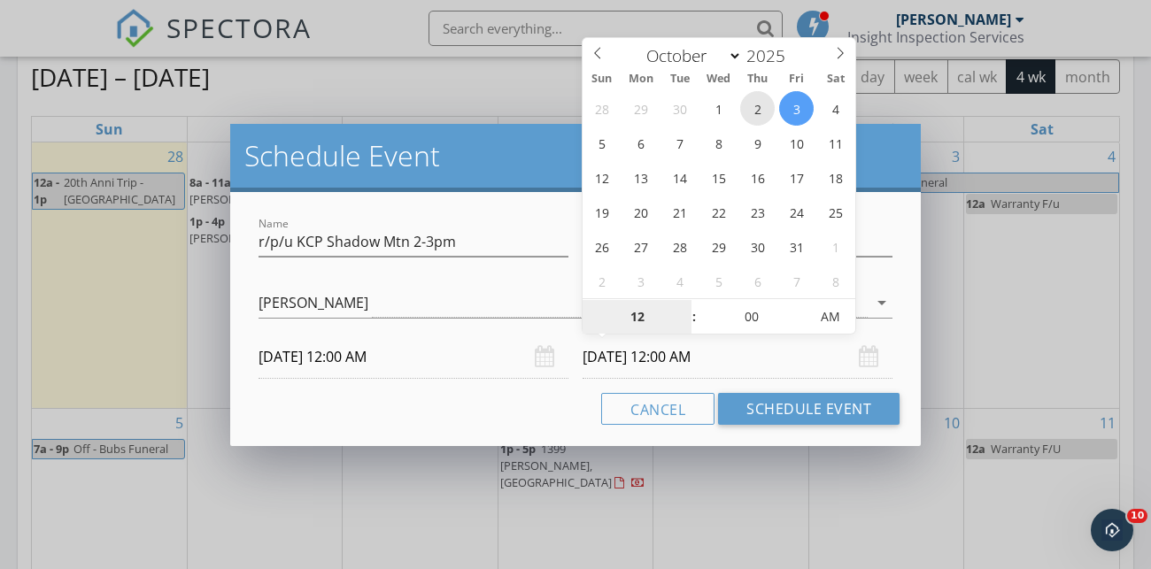
type input "10/02/2025 12:00 AM"
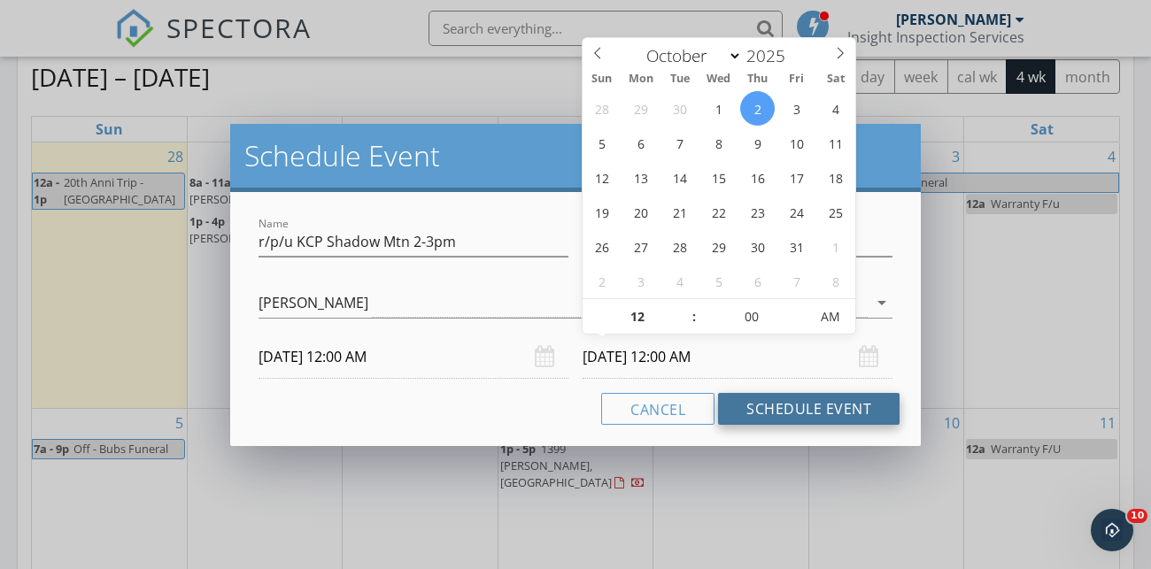
click at [818, 411] on button "Schedule Event" at bounding box center [808, 409] width 181 height 32
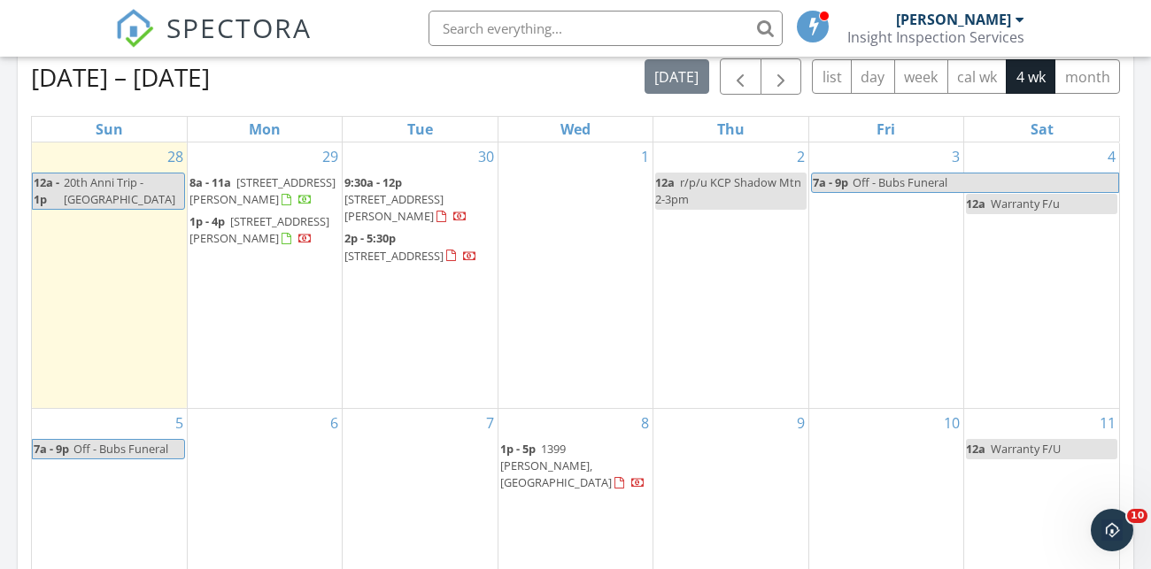
click at [574, 179] on div "1" at bounding box center [575, 276] width 154 height 266
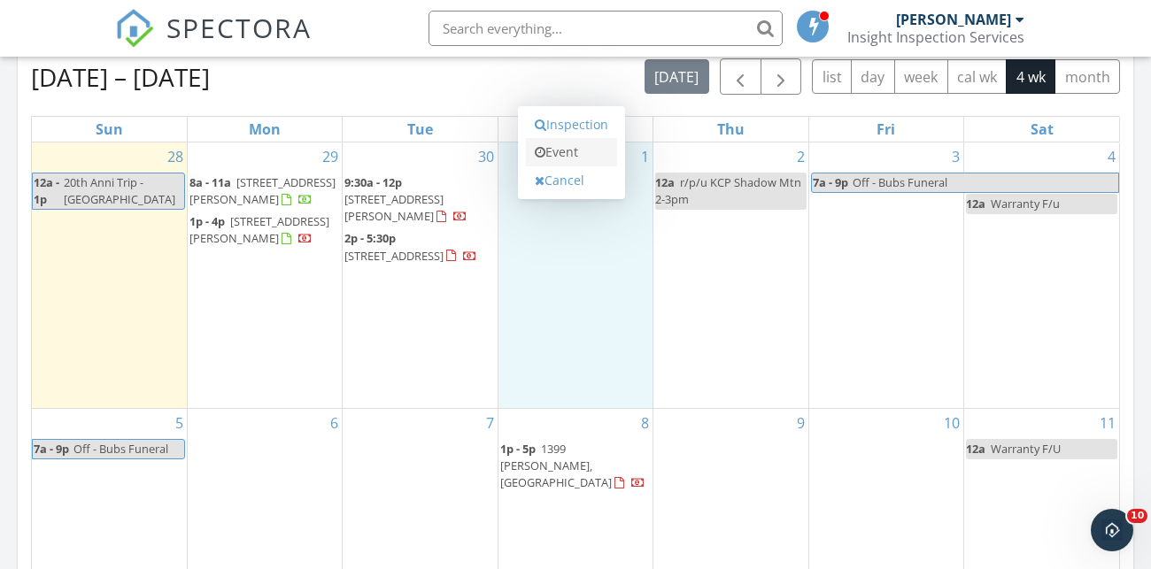
click at [574, 138] on link "Event" at bounding box center [571, 152] width 91 height 28
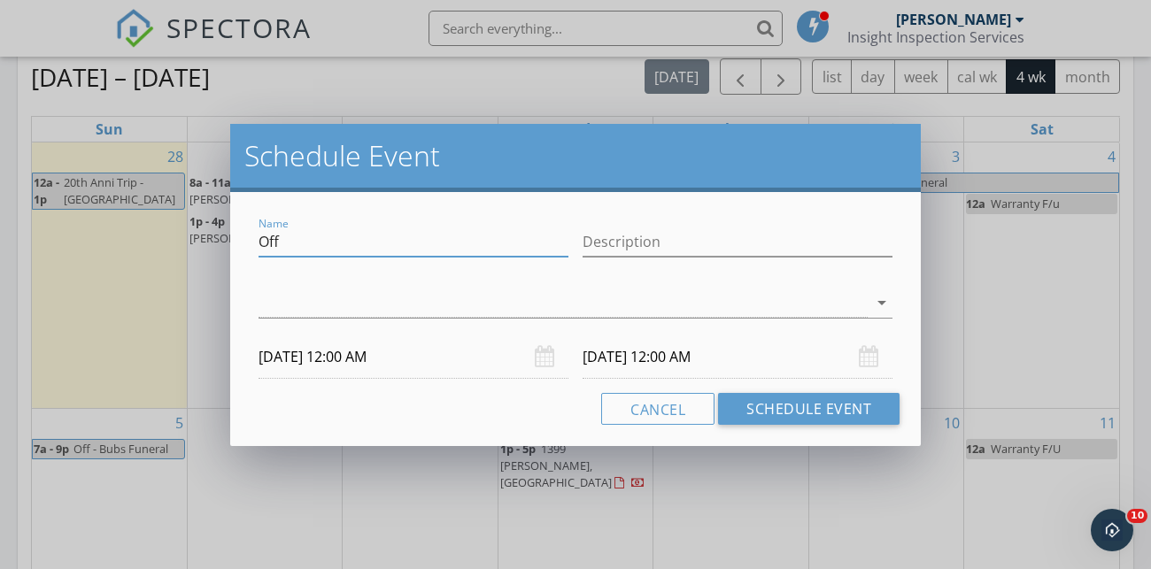
click at [489, 231] on input "Off" at bounding box center [413, 241] width 310 height 29
type input "O"
type input "r/p/u KCP Chambers Wy 9-10am"
click at [764, 305] on div at bounding box center [562, 303] width 609 height 29
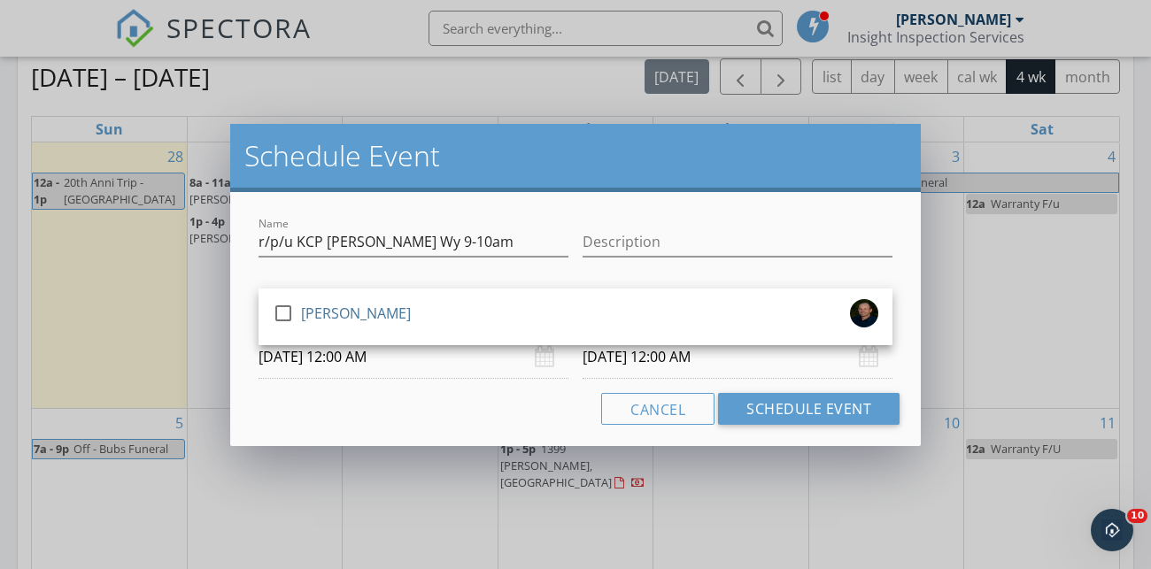
click at [764, 305] on div "check_box_outline_blank John Parnigoni" at bounding box center [575, 316] width 605 height 35
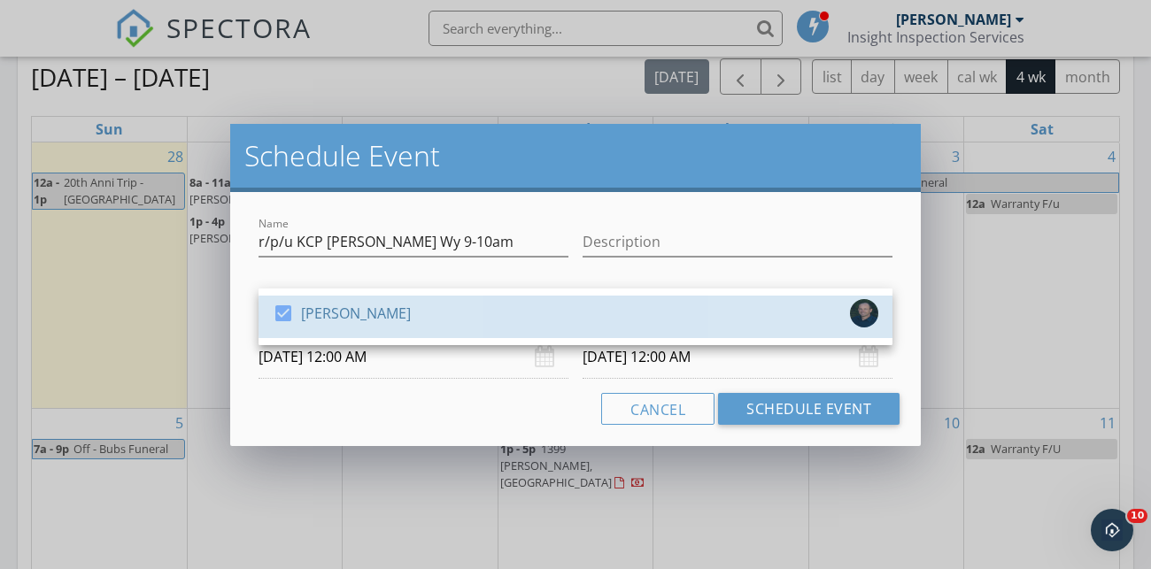
click at [764, 305] on div "check_box John Parnigoni" at bounding box center [575, 316] width 605 height 35
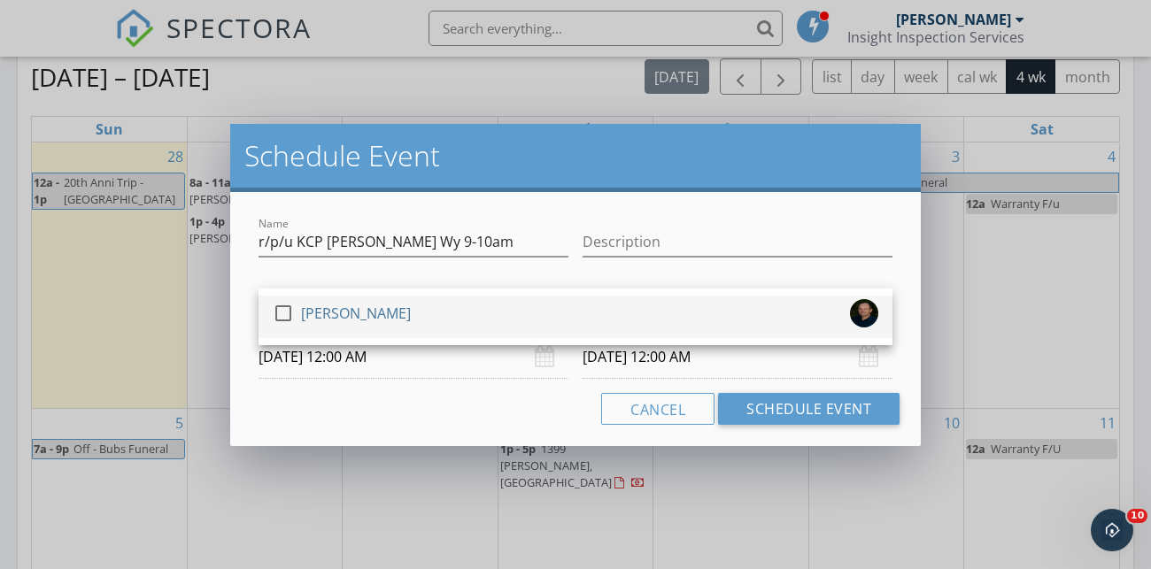
click at [395, 314] on div "[PERSON_NAME]" at bounding box center [356, 313] width 110 height 28
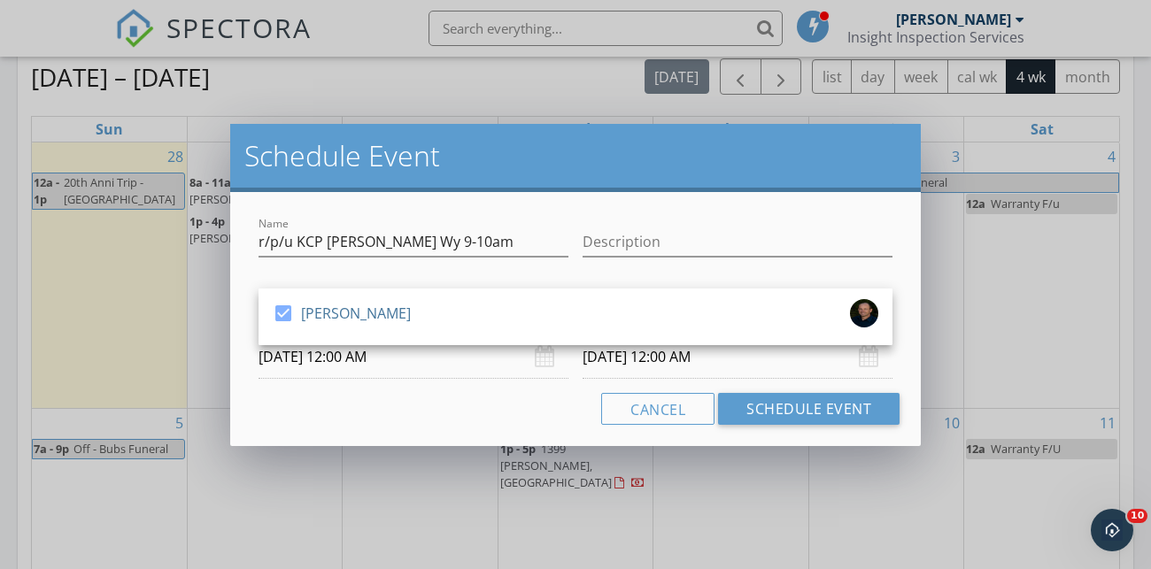
click at [632, 358] on input "10/02/2025 12:00 AM" at bounding box center [737, 356] width 310 height 43
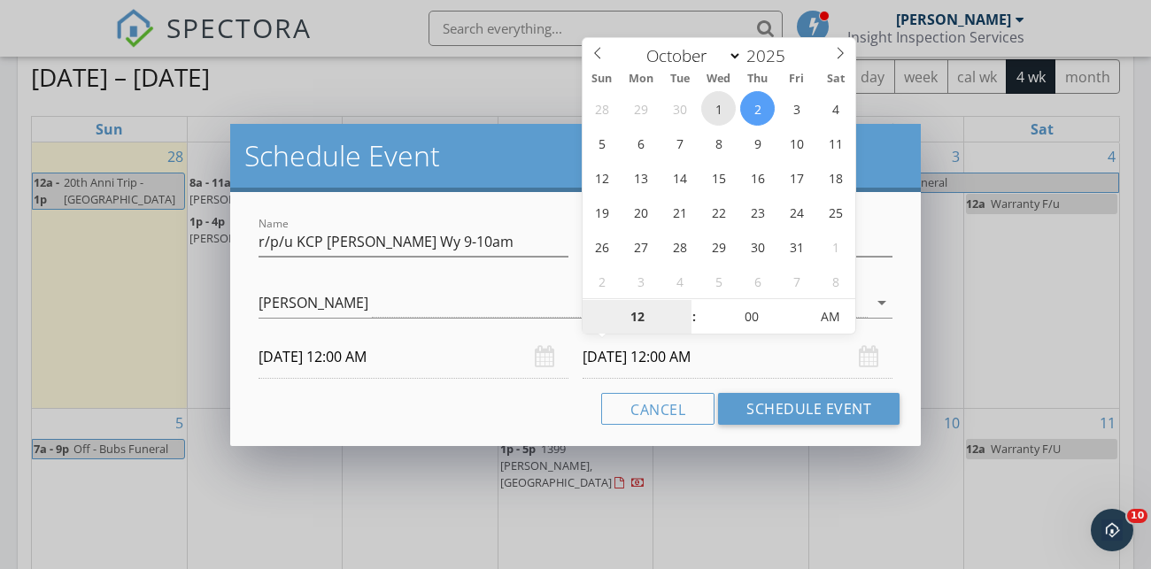
type input "10/01/2025 12:00 AM"
click at [516, 419] on div "Cancel Schedule Event" at bounding box center [575, 409] width 648 height 32
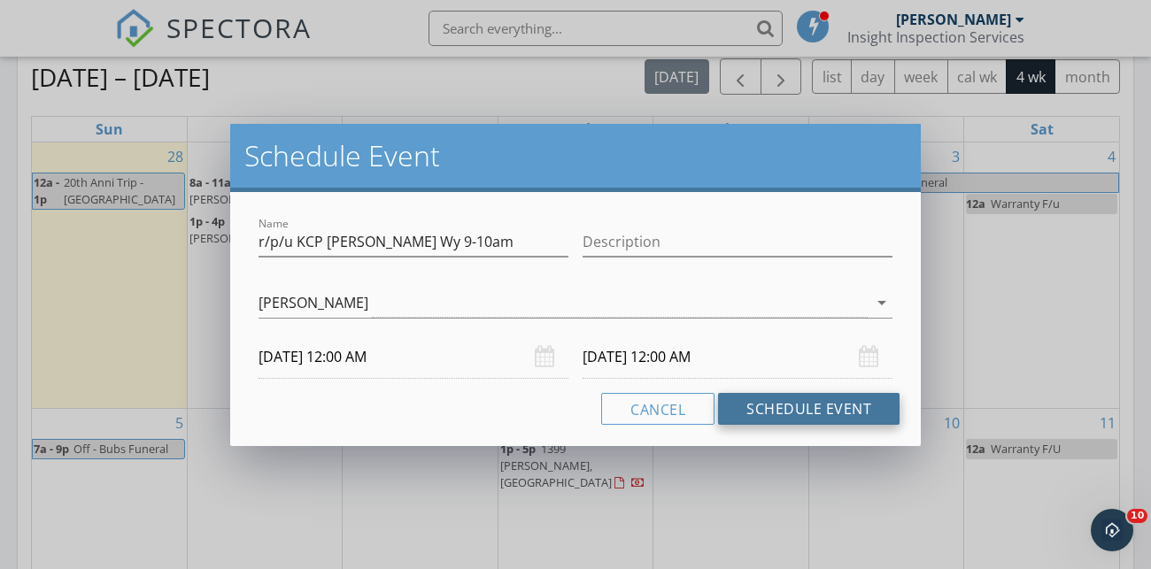
click at [750, 402] on button "Schedule Event" at bounding box center [808, 409] width 181 height 32
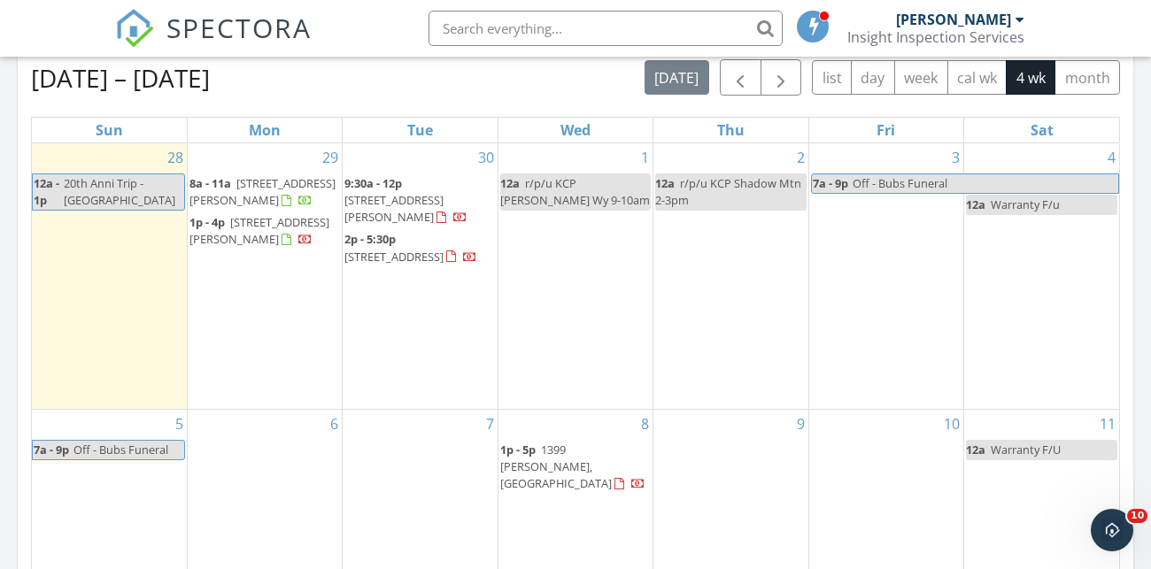
scroll to position [804, 0]
click at [577, 176] on span "r/p/u KCP Chambers Wy 9-10am" at bounding box center [575, 192] width 150 height 33
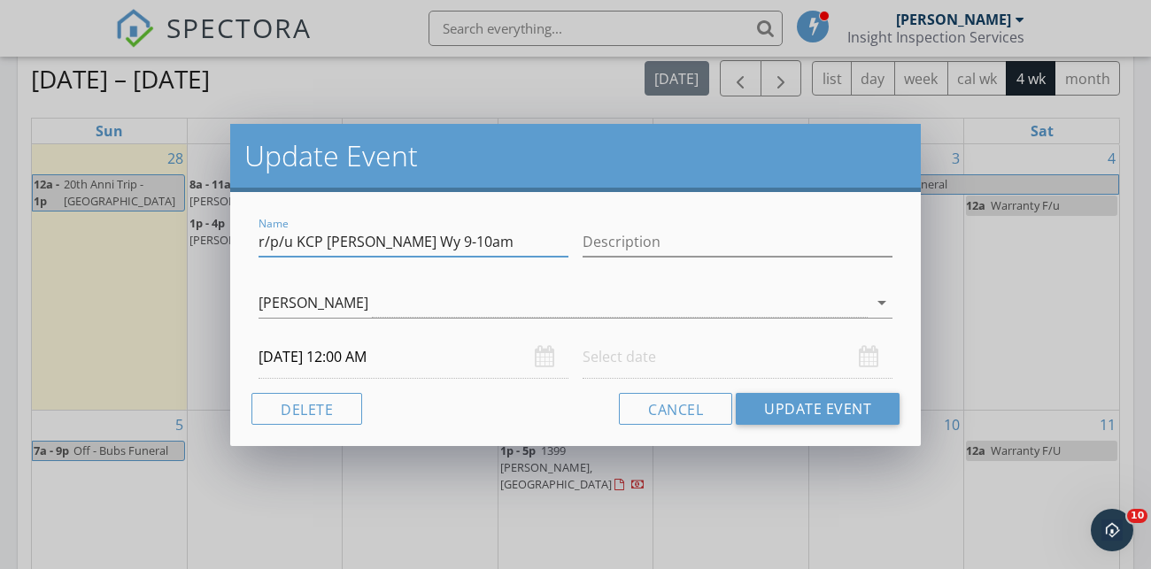
click at [443, 243] on input "r/p/u KCP Chambers Wy 9-10am" at bounding box center [413, 241] width 310 height 29
click at [445, 243] on input "r/p/u KCP Chambers Wy 9-10am" at bounding box center [413, 241] width 310 height 29
type input "r/p/u KCP Chambers Wy 1130-12:30pm"
click at [637, 251] on input "Description" at bounding box center [737, 241] width 310 height 29
click at [632, 411] on button "Cancel" at bounding box center [675, 409] width 113 height 32
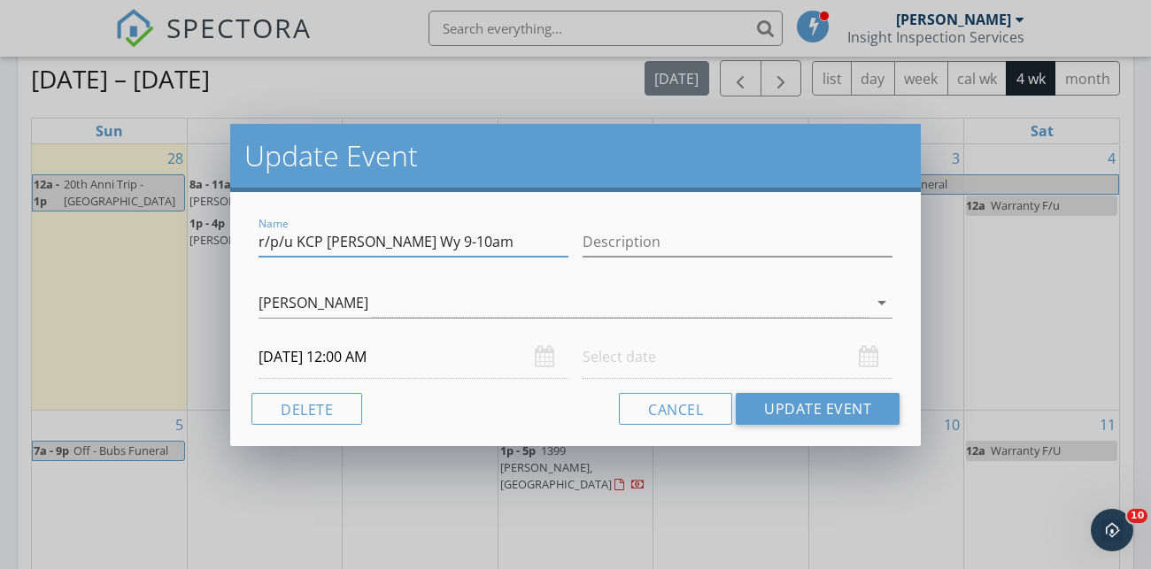
click at [428, 242] on input "r/p/u KCP Chambers Wy 9-10am" at bounding box center [413, 241] width 310 height 29
type input "r/p/u KCP Chambers Wy 11:30-12:30pm"
click at [803, 420] on button "Update Event" at bounding box center [818, 409] width 164 height 32
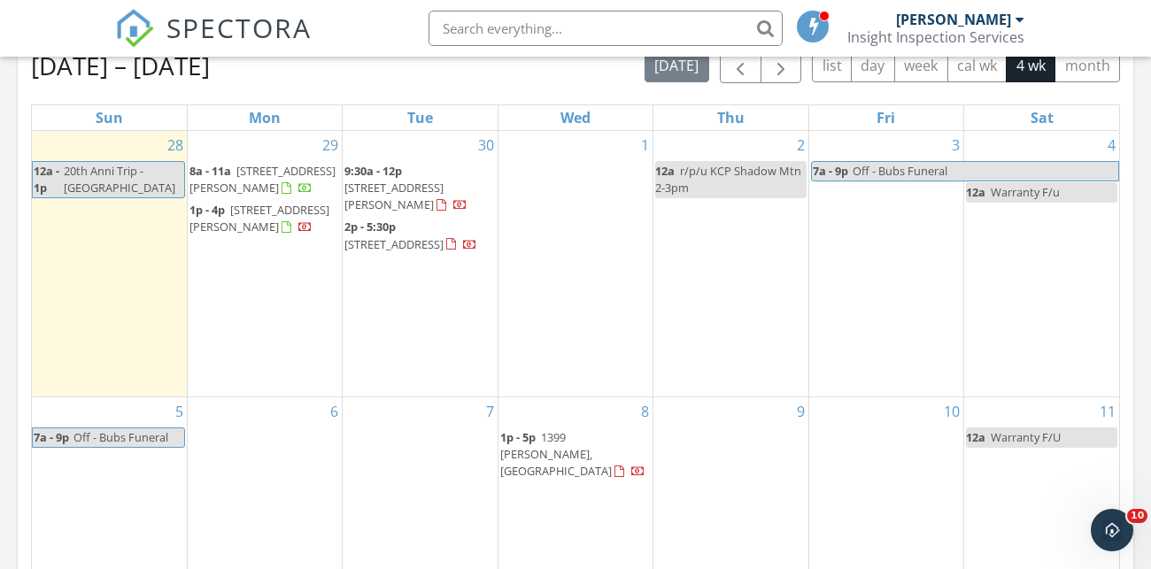
scroll to position [814, 0]
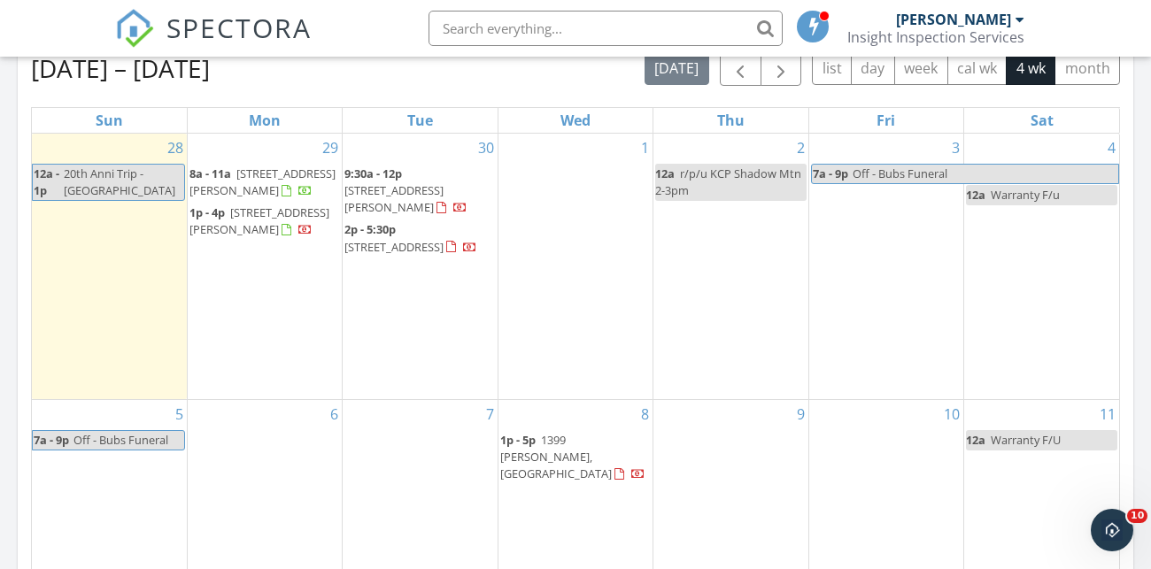
click at [579, 150] on div "1" at bounding box center [575, 267] width 154 height 266
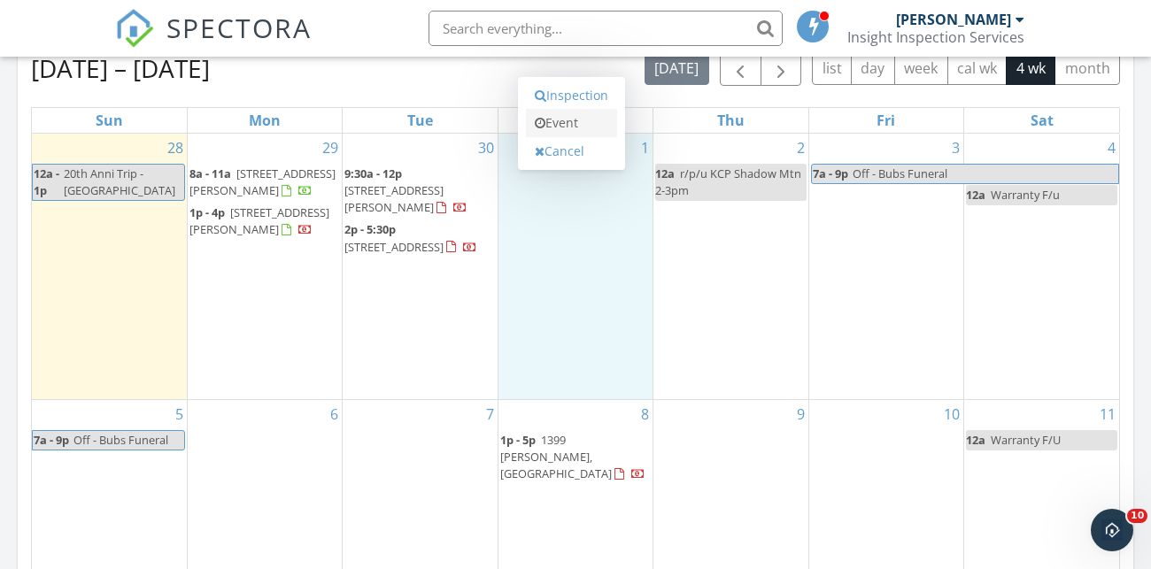
click at [574, 109] on link "Event" at bounding box center [571, 123] width 91 height 28
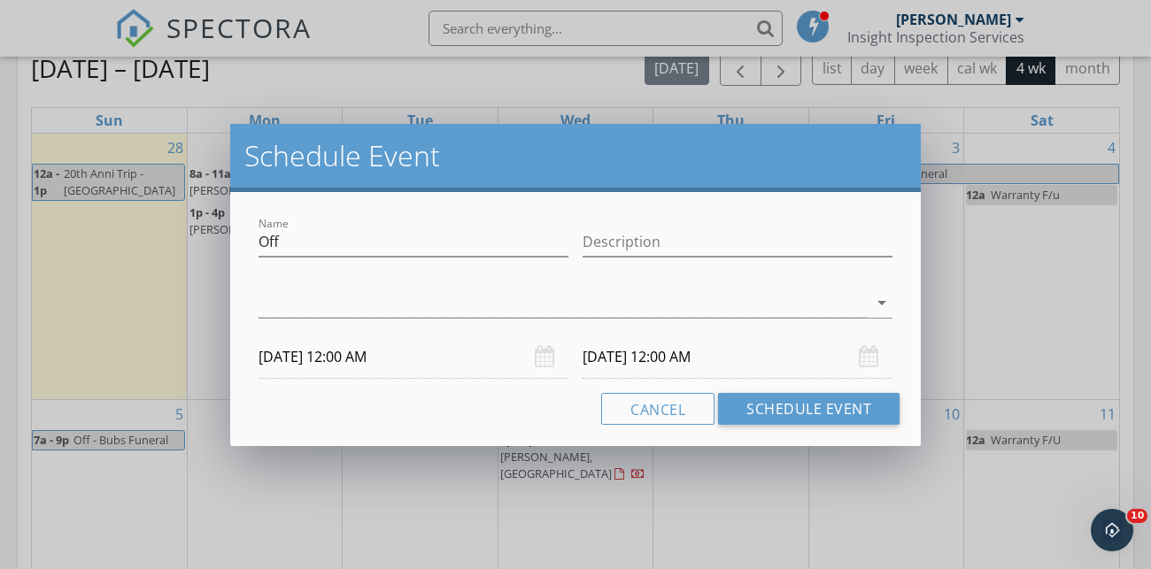
click at [441, 257] on div "Name Off" at bounding box center [413, 250] width 310 height 47
click at [433, 245] on input "Off" at bounding box center [413, 241] width 310 height 29
type input "O"
type input "r/p/u KCP [PERSON_NAME] Wy 11:30-12:30"
click at [671, 308] on div at bounding box center [562, 303] width 609 height 29
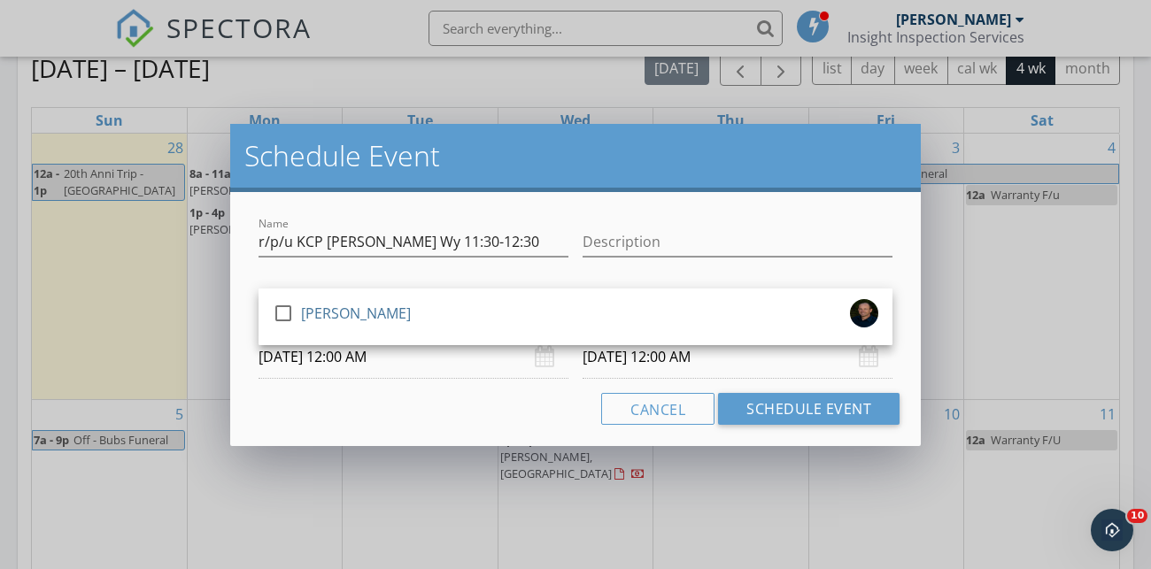
click at [671, 308] on div "check_box_outline_blank John Parnigoni" at bounding box center [575, 316] width 605 height 35
click at [660, 360] on input "10/02/2025 12:00 AM" at bounding box center [737, 356] width 310 height 43
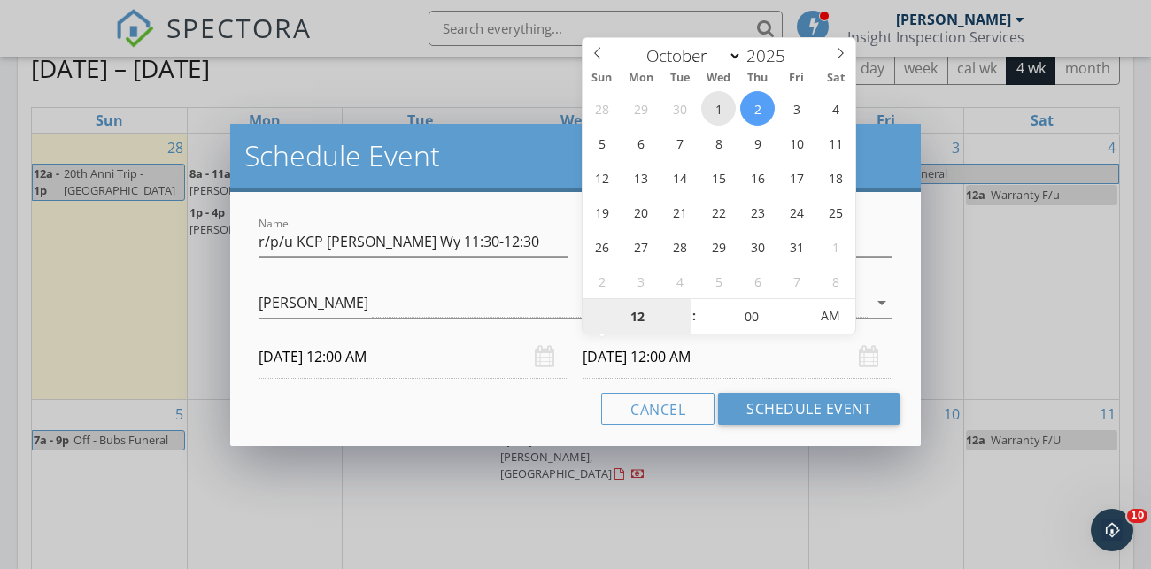
type input "10/01/2025 12:00 AM"
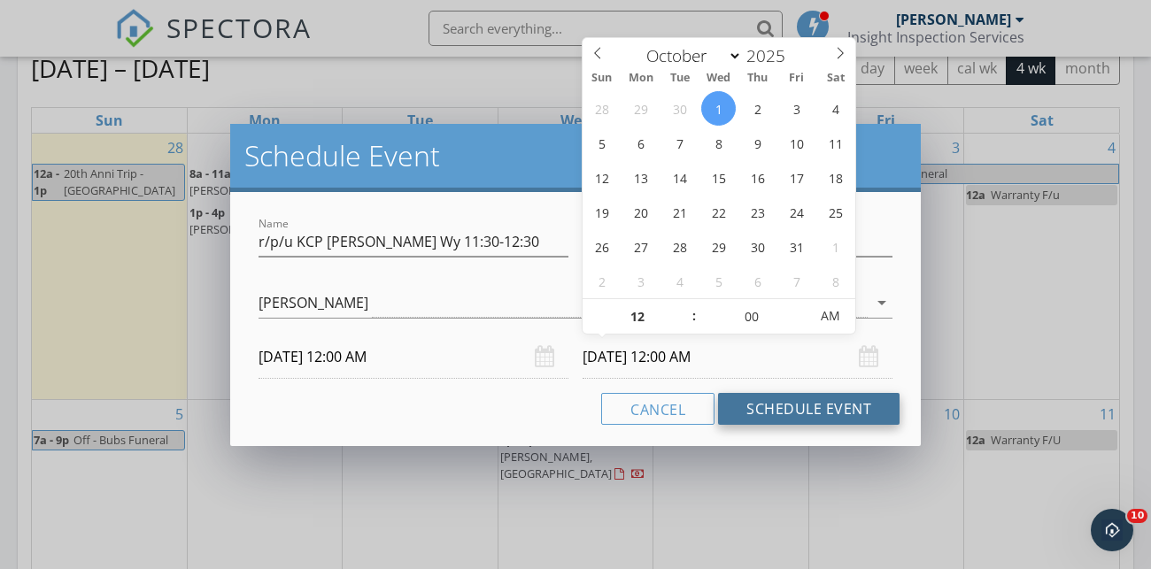
click at [795, 405] on button "Schedule Event" at bounding box center [808, 409] width 181 height 32
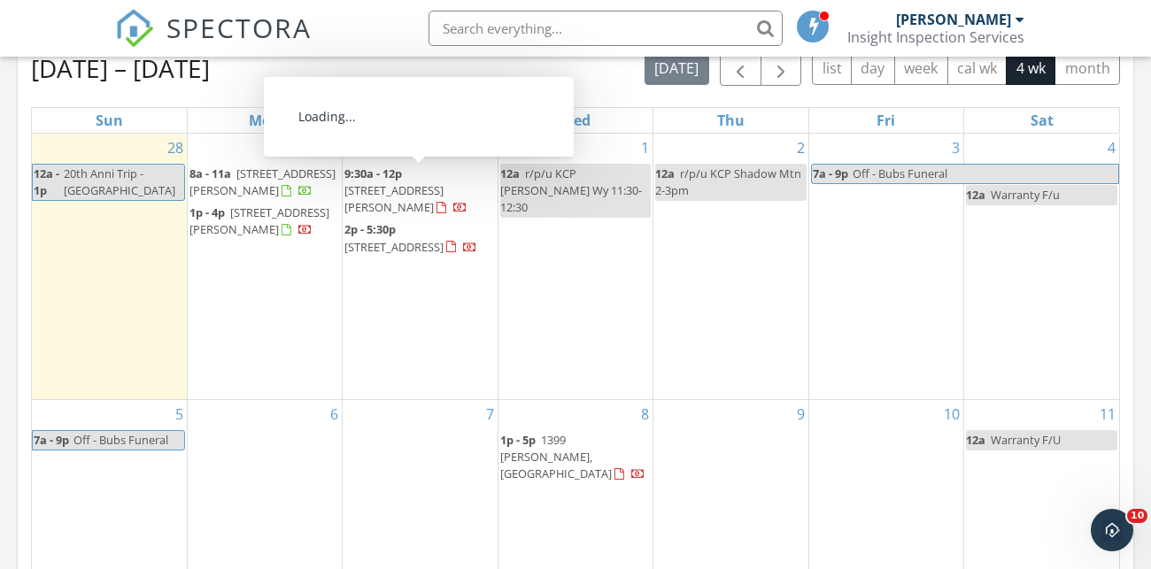
click at [266, 166] on span "[STREET_ADDRESS][PERSON_NAME]" at bounding box center [262, 182] width 146 height 33
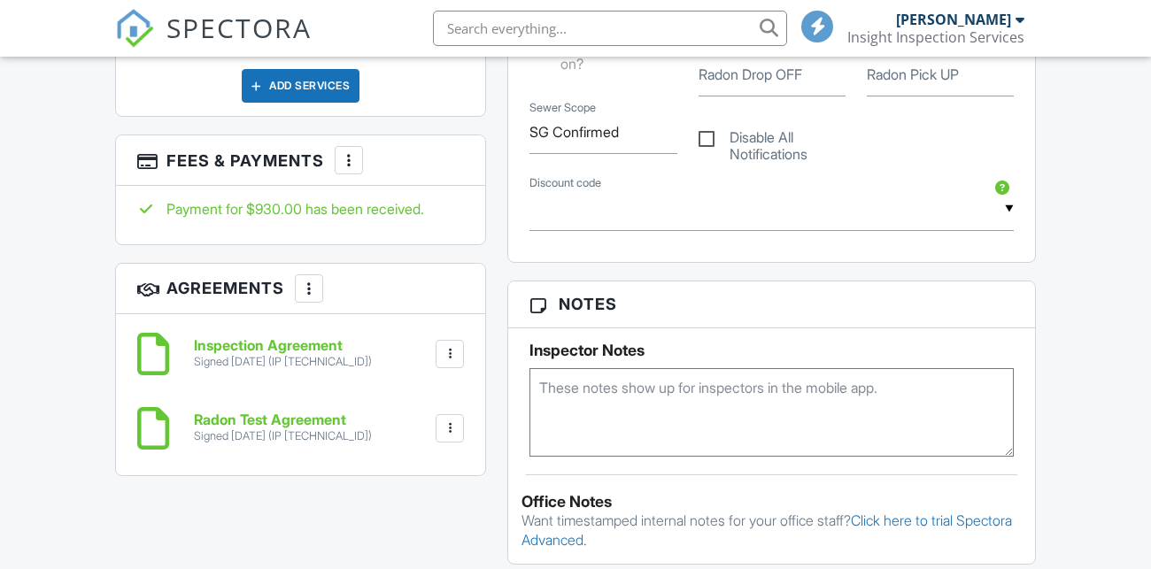
click at [641, 427] on textarea at bounding box center [771, 412] width 484 height 89
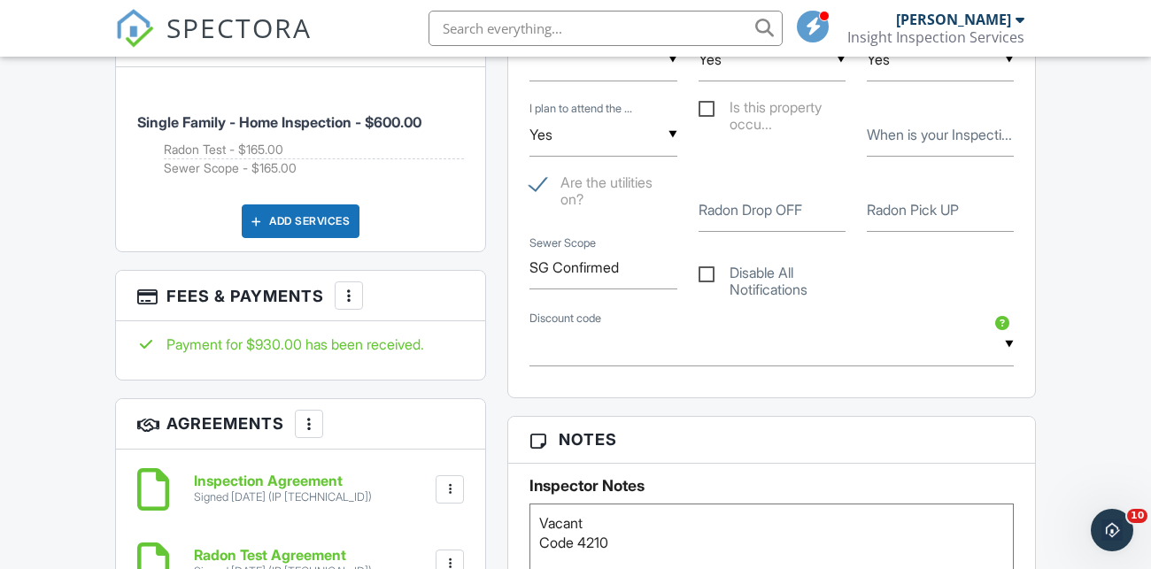
scroll to position [1144, 0]
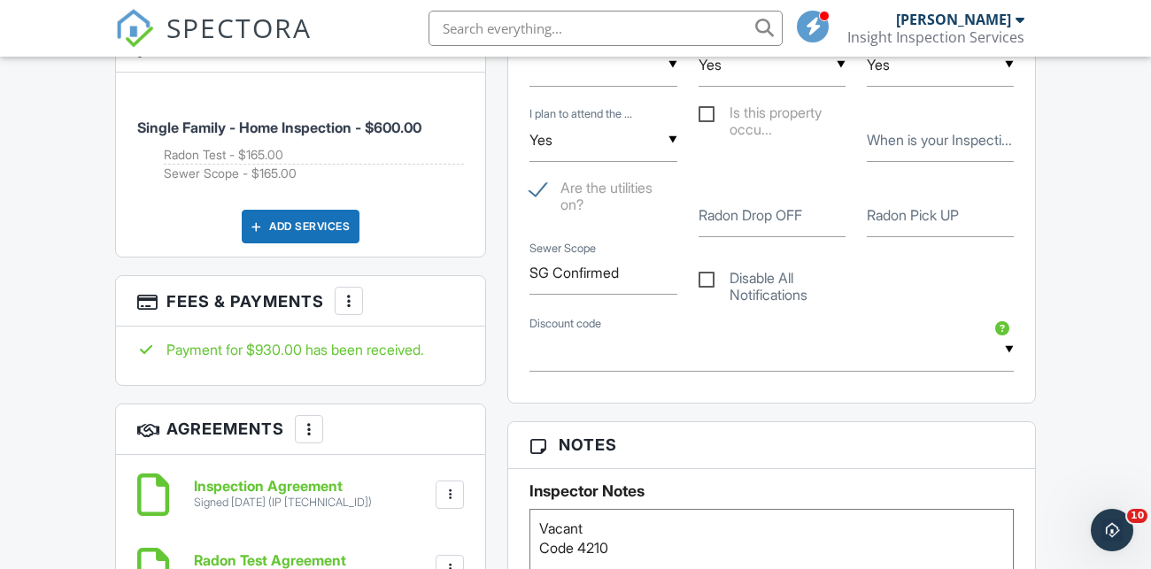
type textarea "Vacant Code 4210"
click at [883, 225] on label "Radon Pick UP" at bounding box center [913, 214] width 92 height 19
click at [883, 237] on input "Radon Pick UP" at bounding box center [940, 215] width 147 height 43
type input "Wed KCP 11:30-12:30"
click at [796, 225] on label "Radon Drop OFF" at bounding box center [750, 214] width 104 height 19
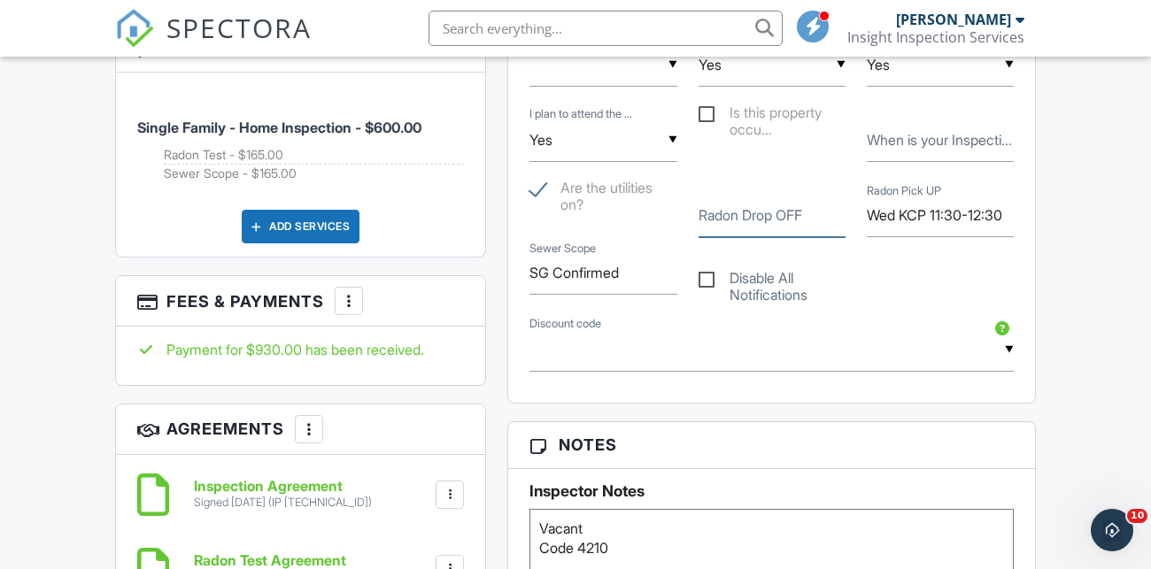
click at [796, 231] on input "Radon Drop OFF" at bounding box center [771, 215] width 147 height 43
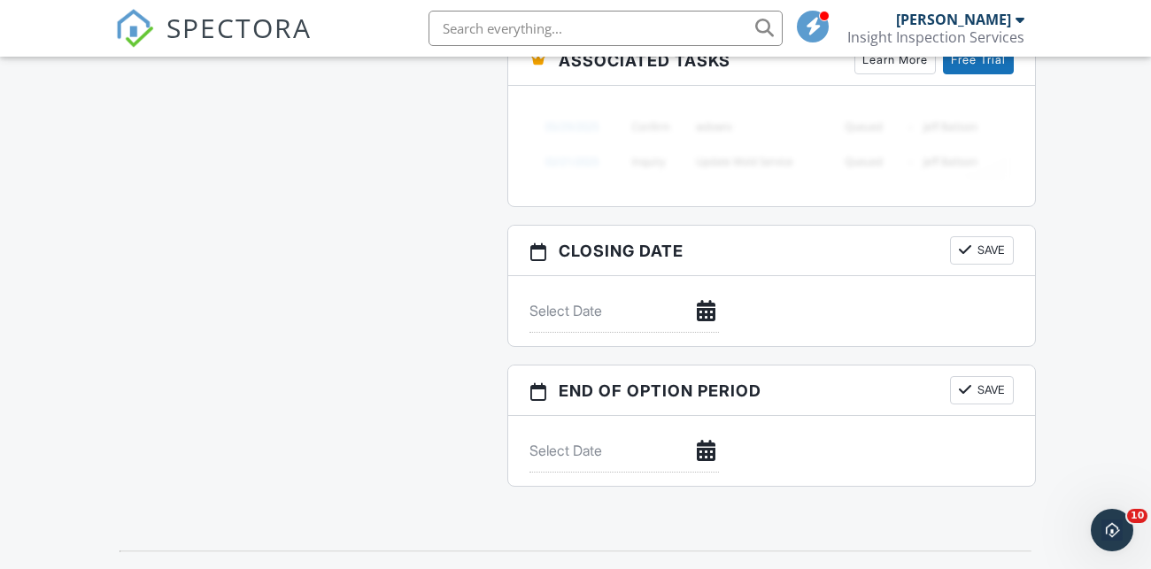
scroll to position [1840, 0]
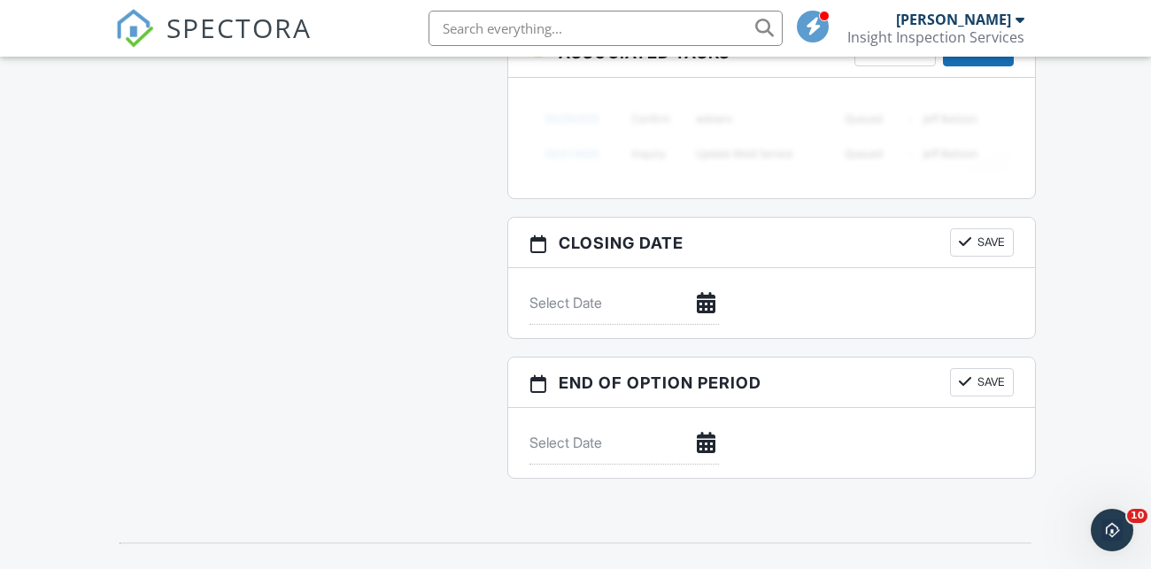
type input "@ inspection"
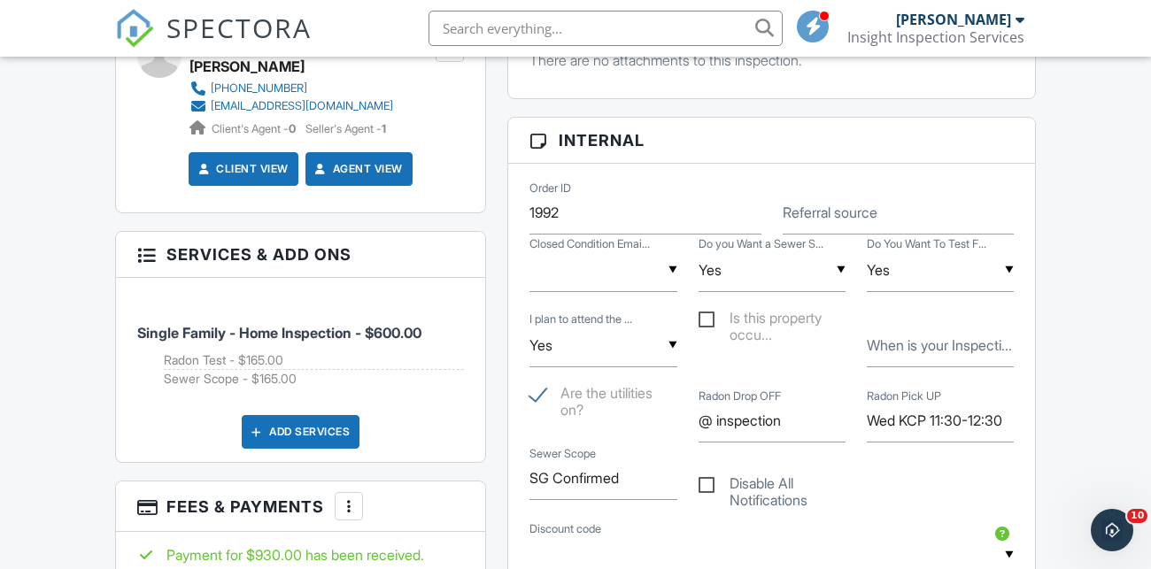
scroll to position [939, 0]
click at [927, 354] on label "When is your Inspecti..." at bounding box center [939, 344] width 145 height 19
click at [927, 365] on input "When is your Inspecti..." at bounding box center [940, 344] width 147 height 43
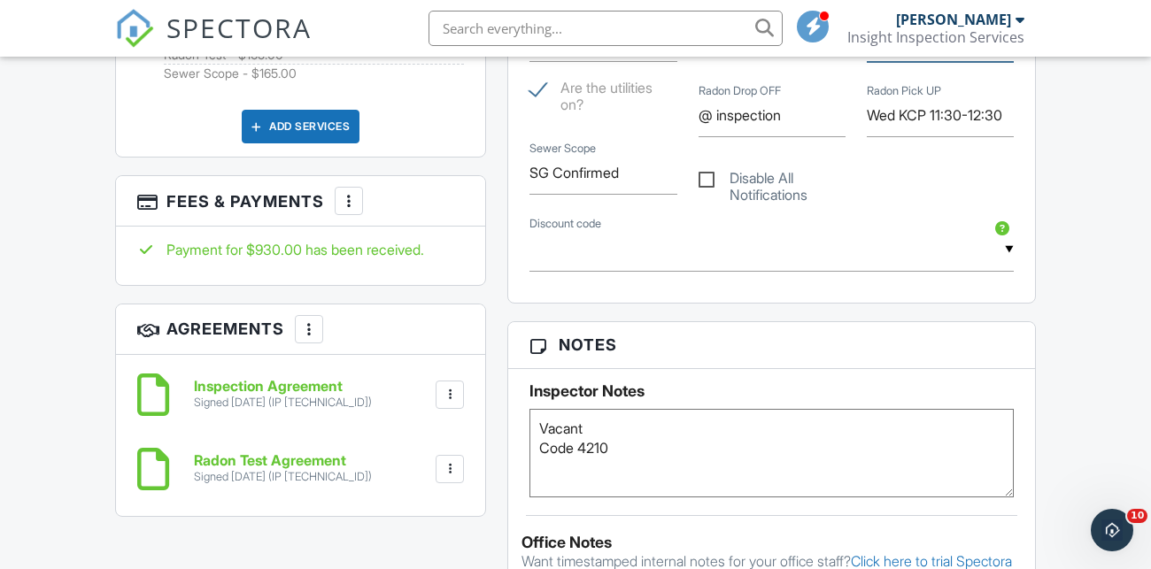
scroll to position [1353, 0]
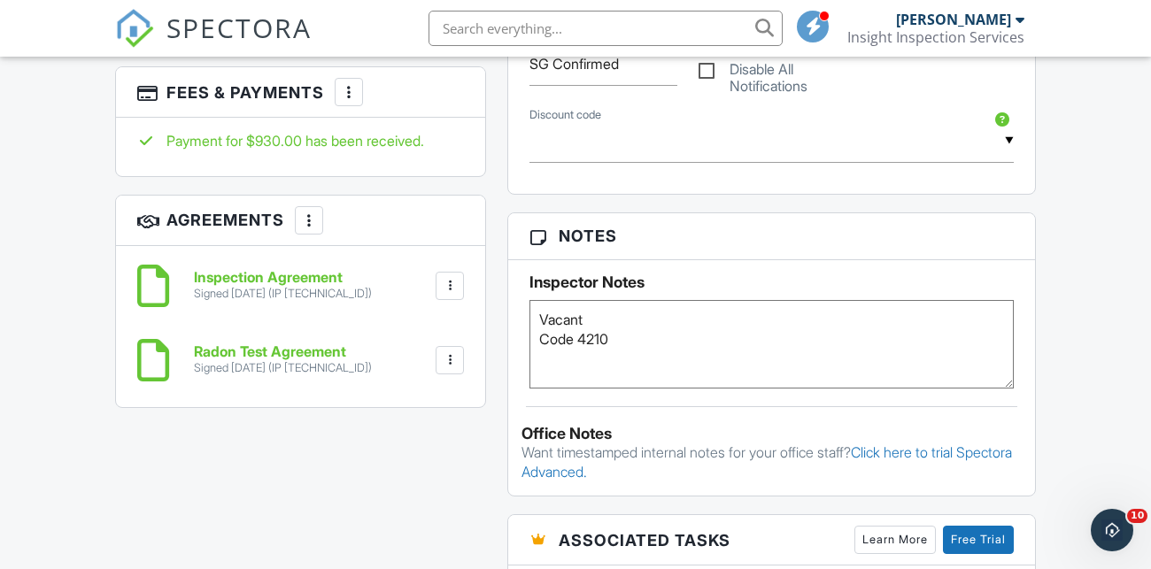
click at [635, 358] on textarea "Vacant Code 4210" at bounding box center [771, 344] width 484 height 89
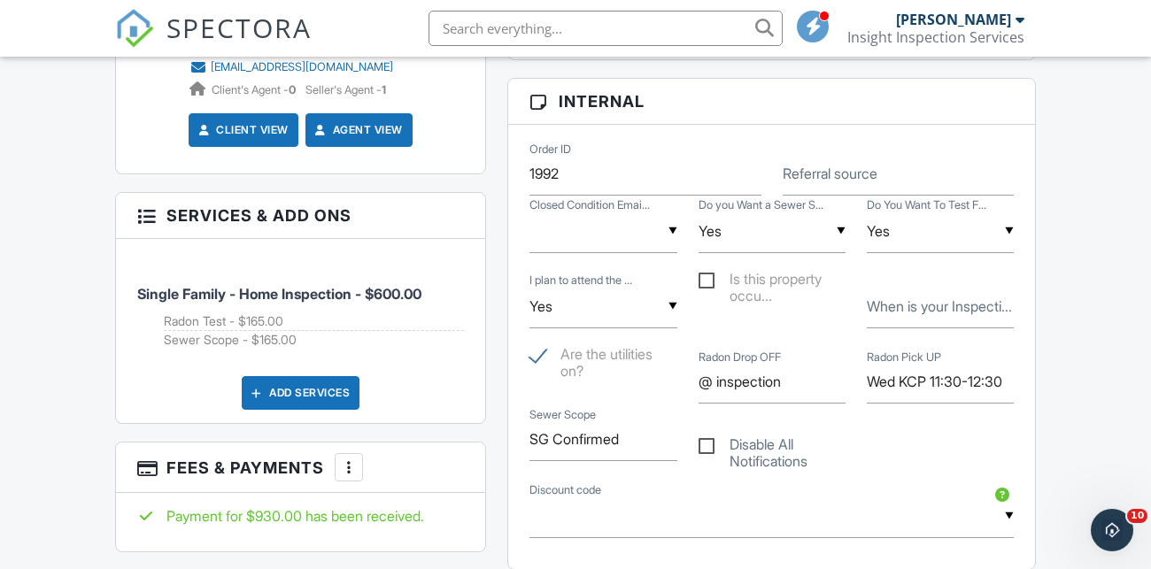
scroll to position [978, 0]
type textarea "Vacant Code 4210 Steve is the husband"
click at [926, 315] on label "When is your Inspecti..." at bounding box center [939, 305] width 145 height 19
click at [926, 328] on input "When is your Inspecti..." at bounding box center [940, 305] width 147 height 43
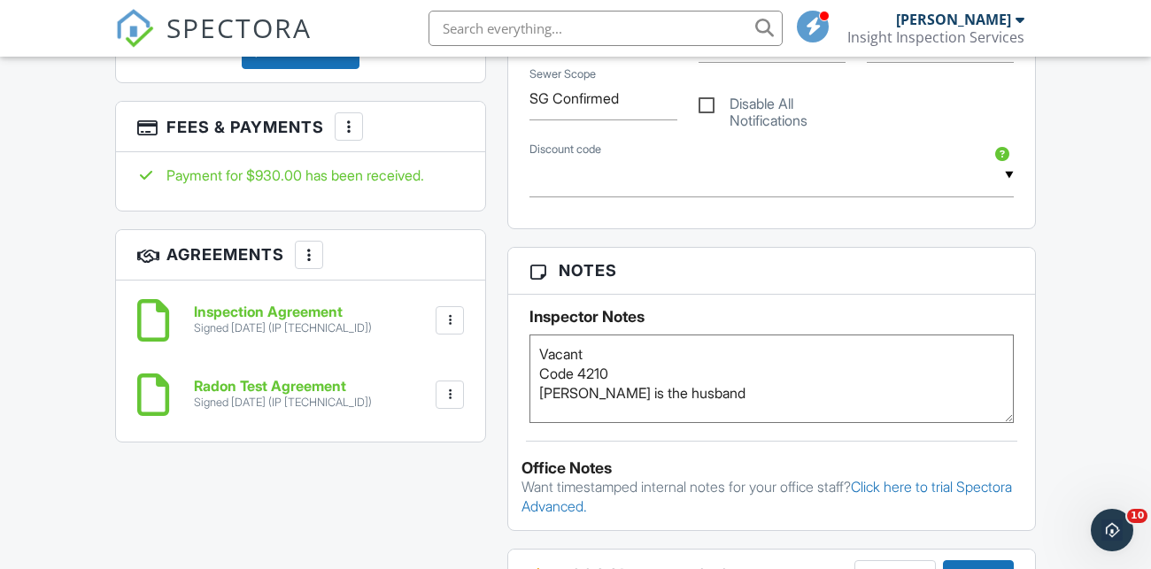
scroll to position [1319, 0]
type input "WEDNESDAY 10/1"
click at [800, 386] on textarea "Vacant Code 4210 Steve is the husband" at bounding box center [771, 378] width 484 height 89
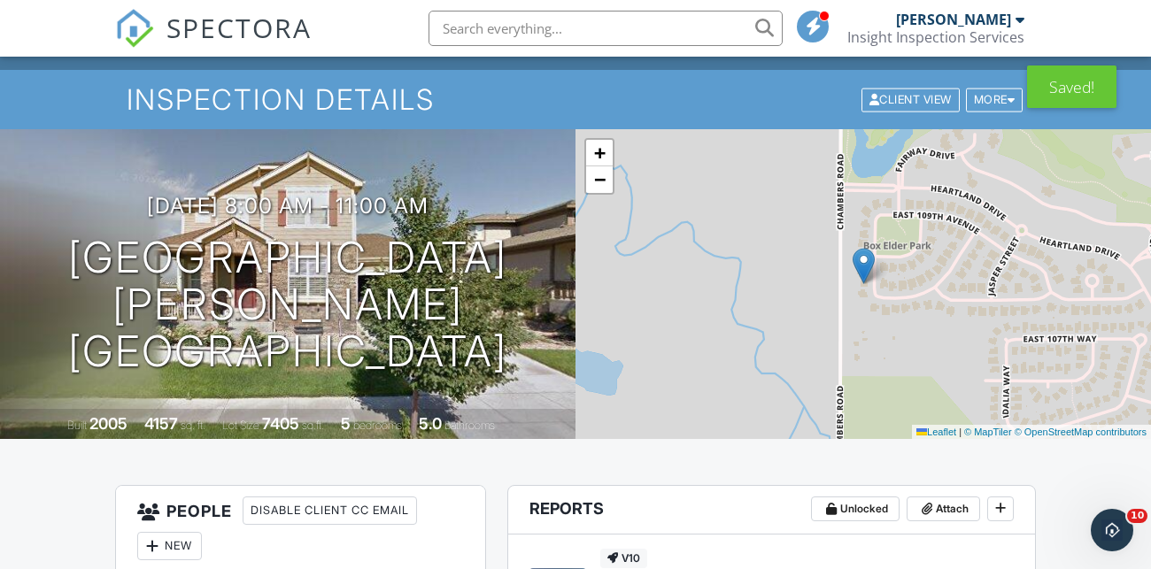
scroll to position [0, 0]
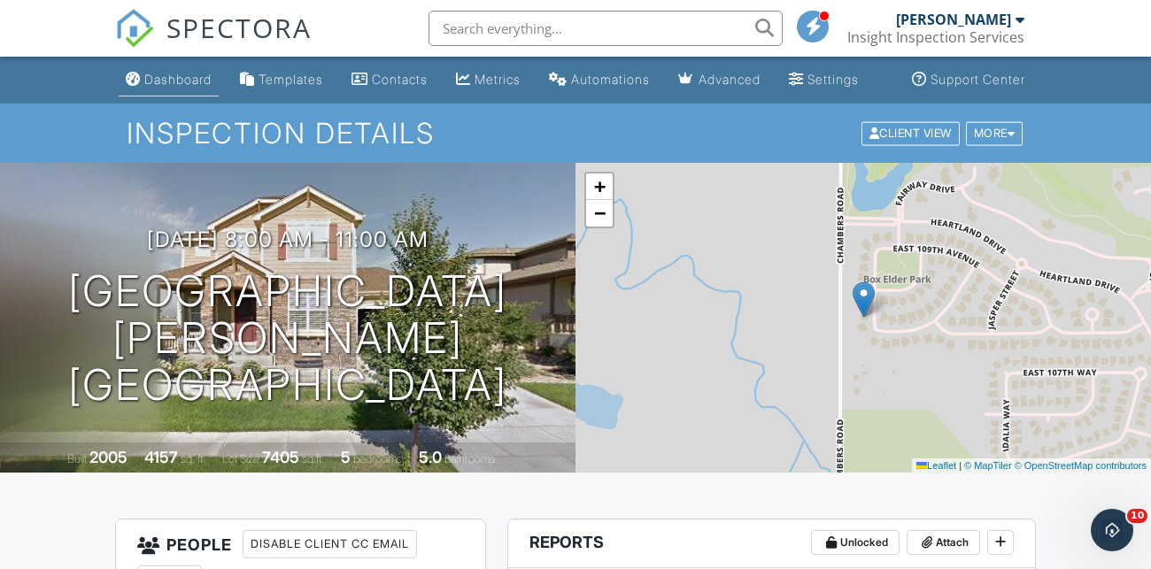
click at [144, 87] on div "Dashboard" at bounding box center [177, 79] width 67 height 15
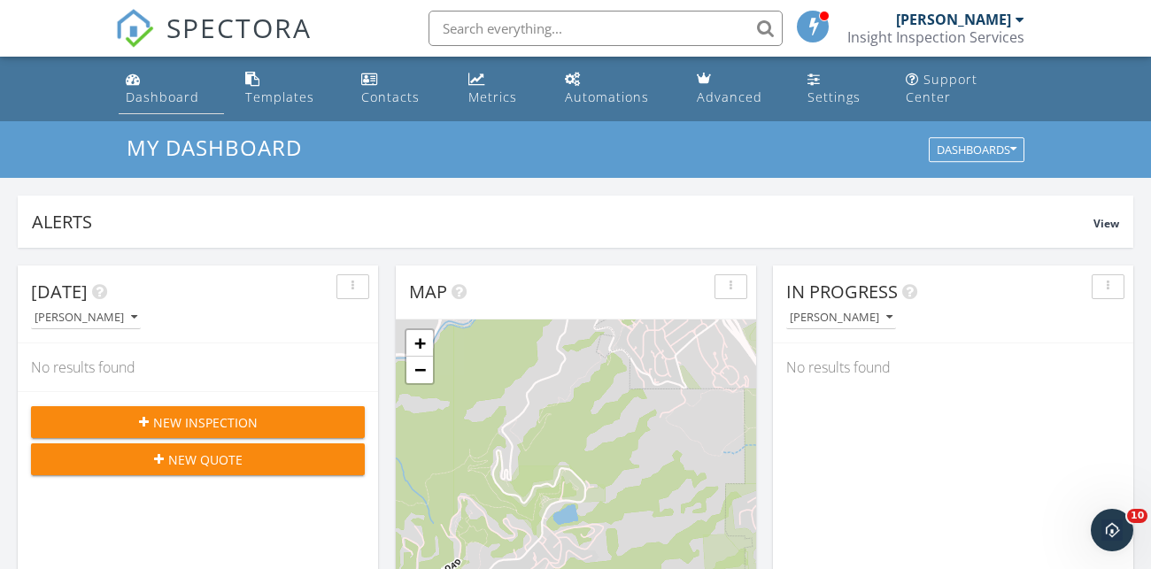
click at [173, 89] on div "Dashboard" at bounding box center [162, 97] width 73 height 17
